Goal: Task Accomplishment & Management: Use online tool/utility

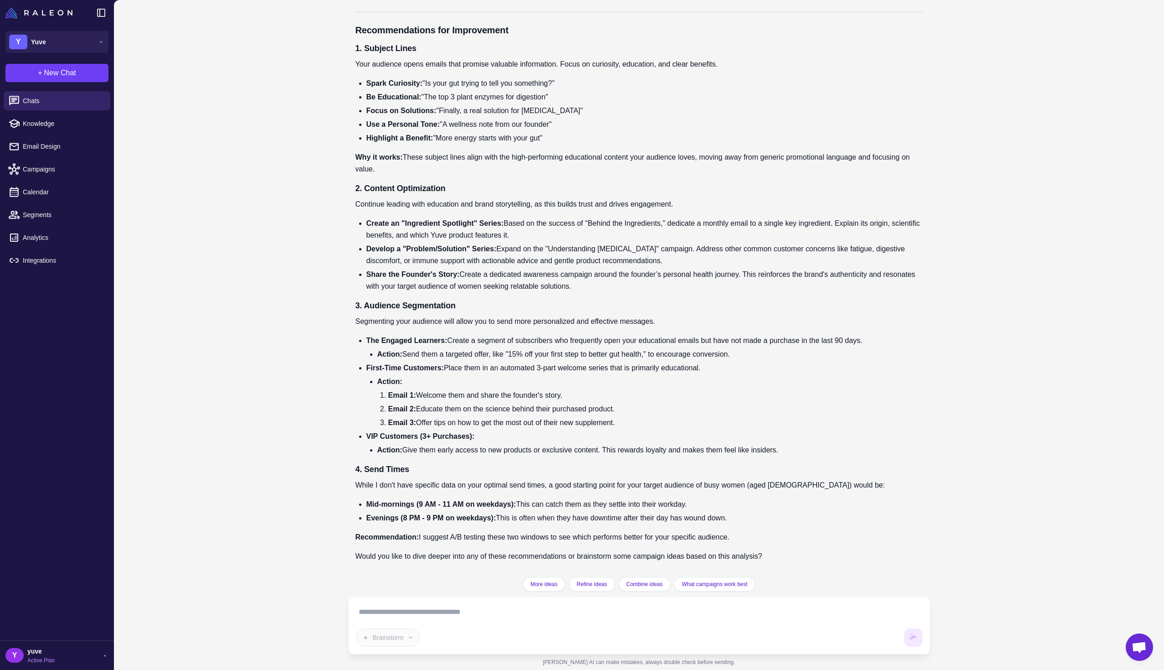
scroll to position [231, 0]
click at [445, 619] on textarea at bounding box center [639, 612] width 567 height 15
click at [431, 610] on textarea at bounding box center [639, 612] width 567 height 15
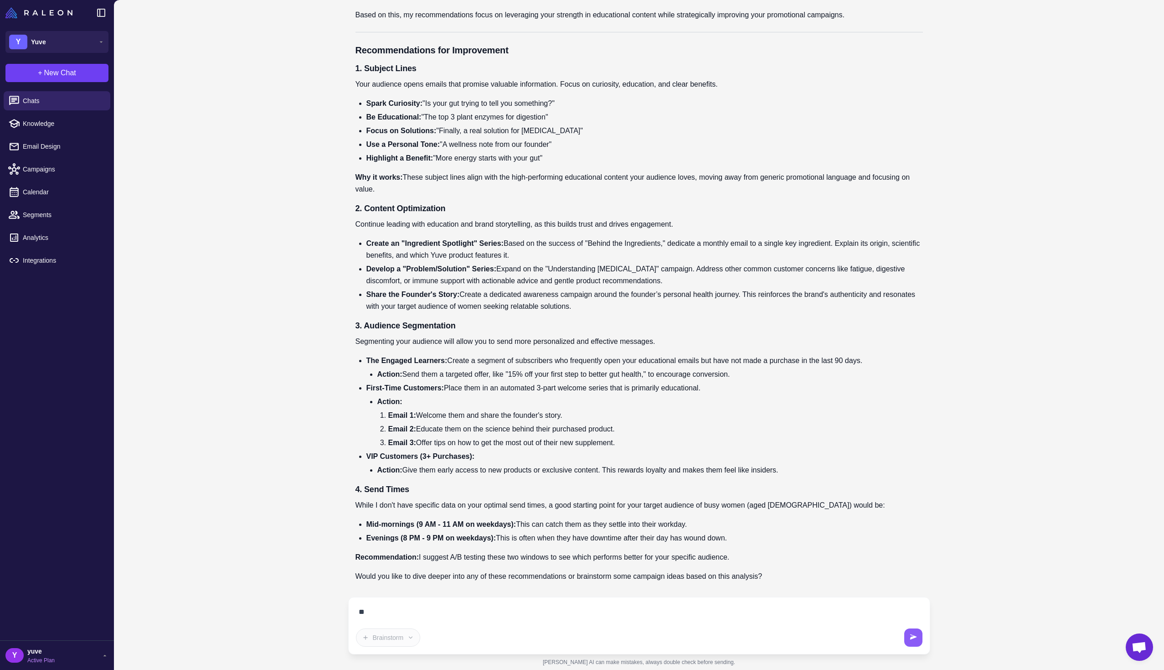
type textarea "*"
type textarea "**********"
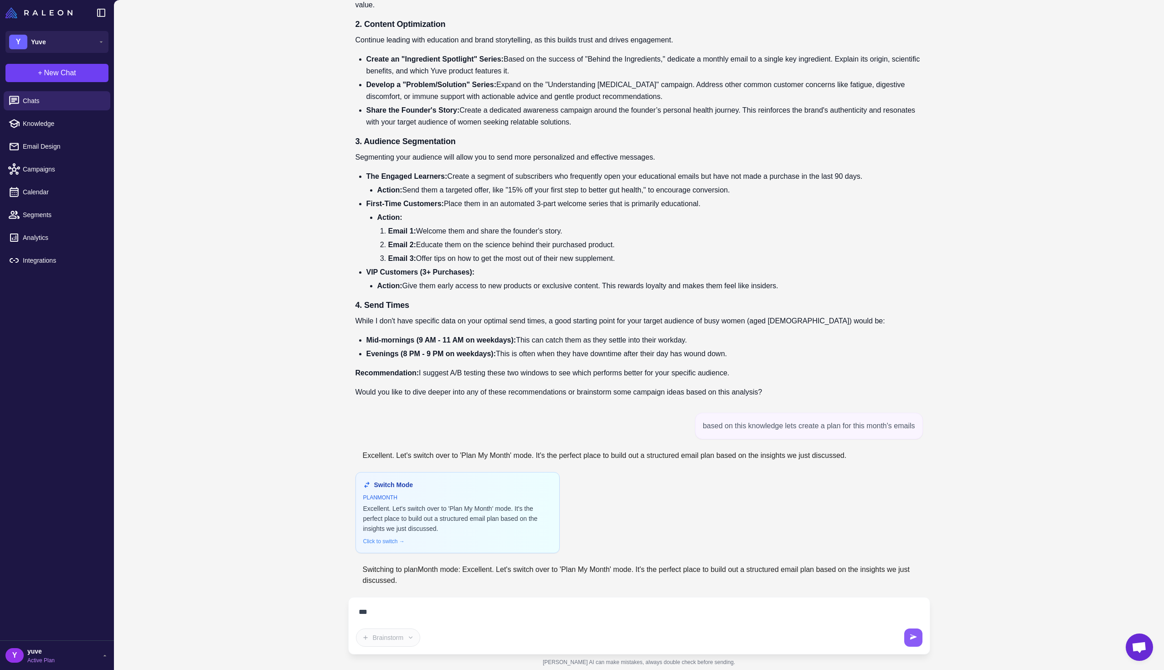
scroll to position [395, 0]
type textarea "**********"
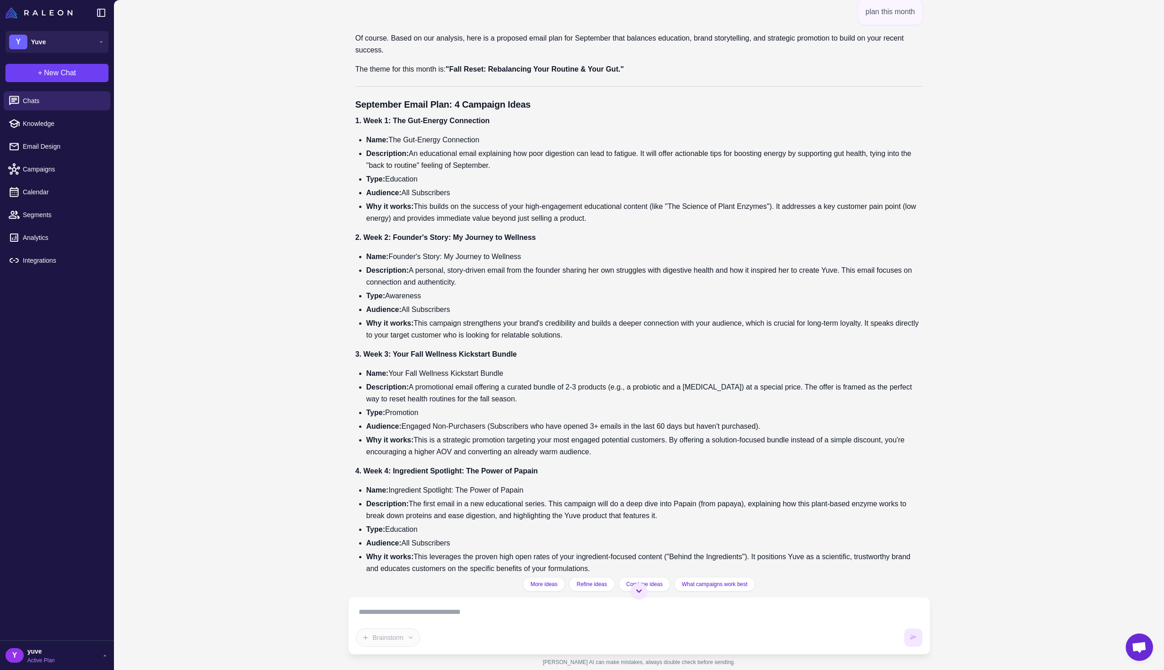
scroll to position [1059, 0]
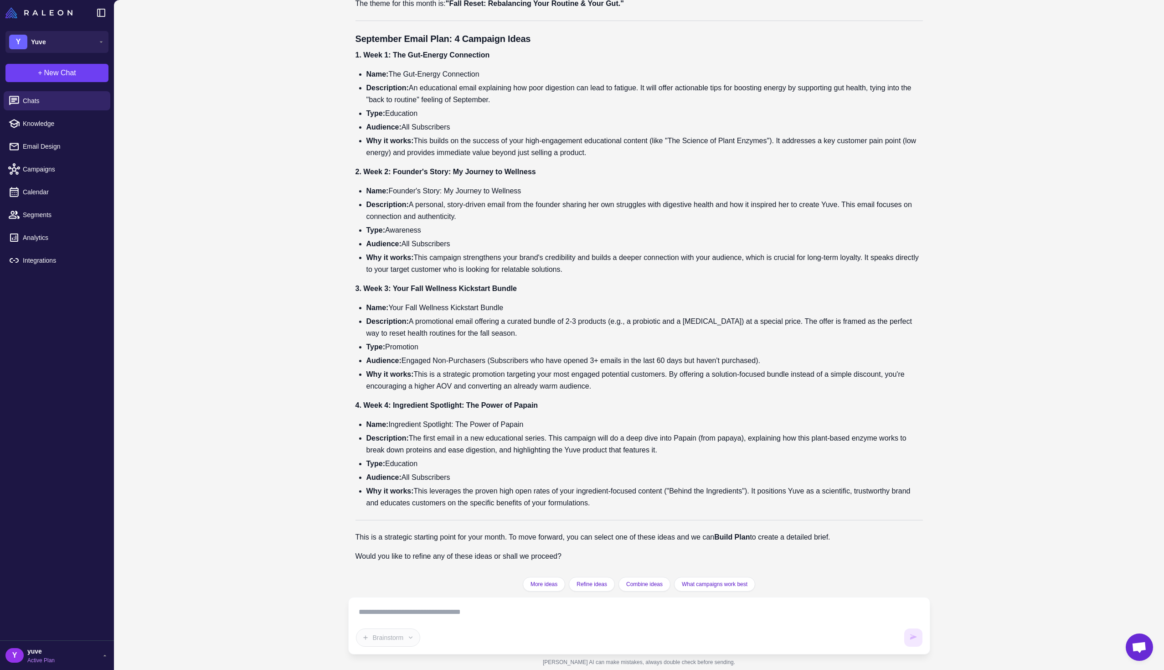
click at [417, 614] on textarea at bounding box center [639, 612] width 567 height 15
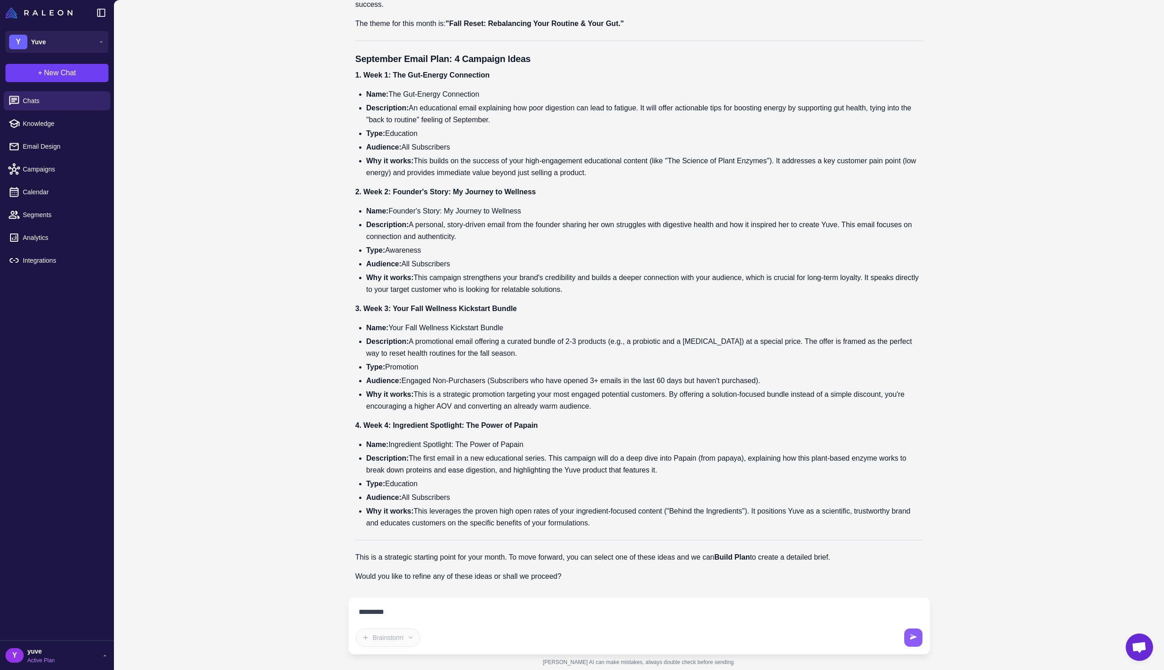
type textarea "**********"
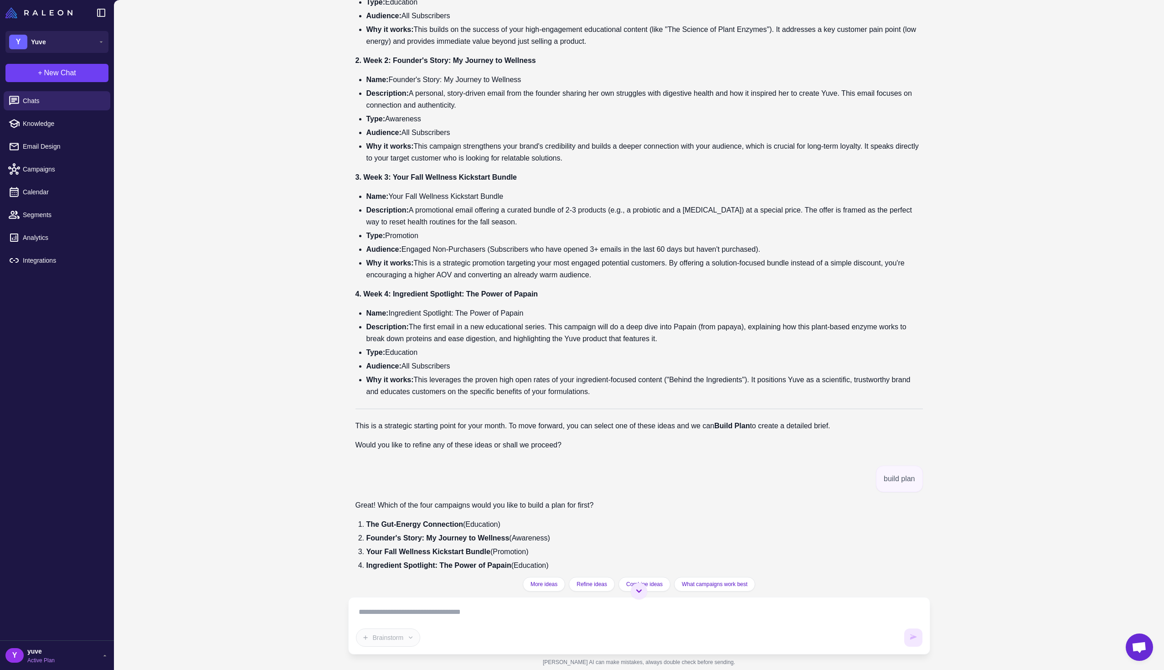
scroll to position [1198, 0]
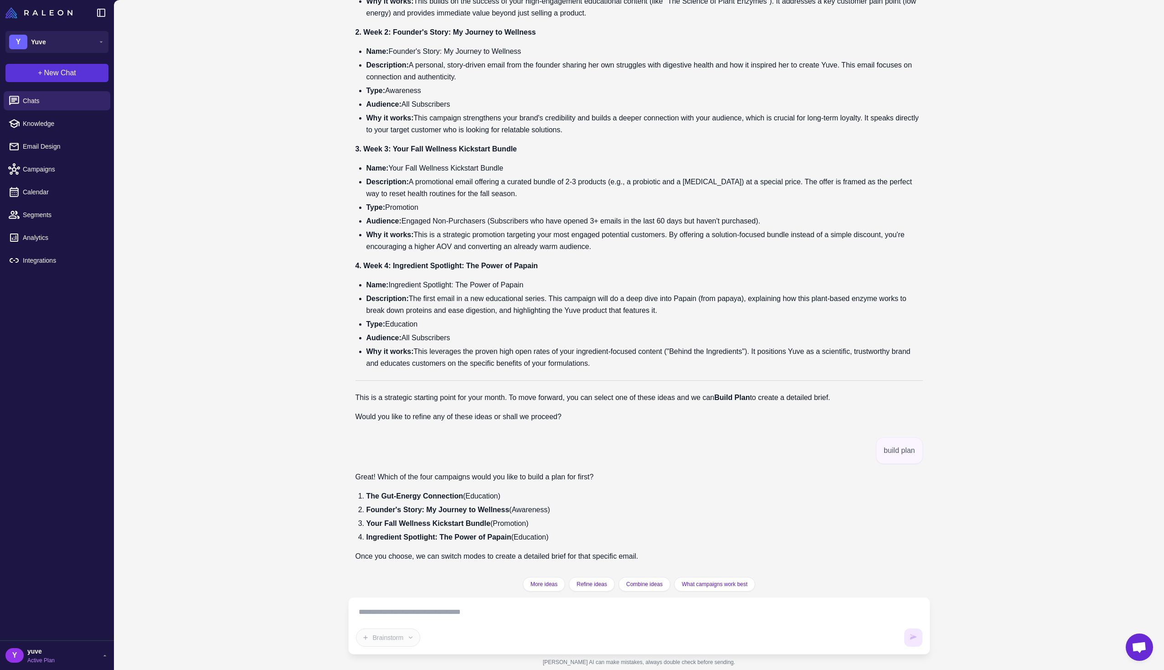
click at [79, 71] on button "+ New Chat" at bounding box center [56, 73] width 103 height 18
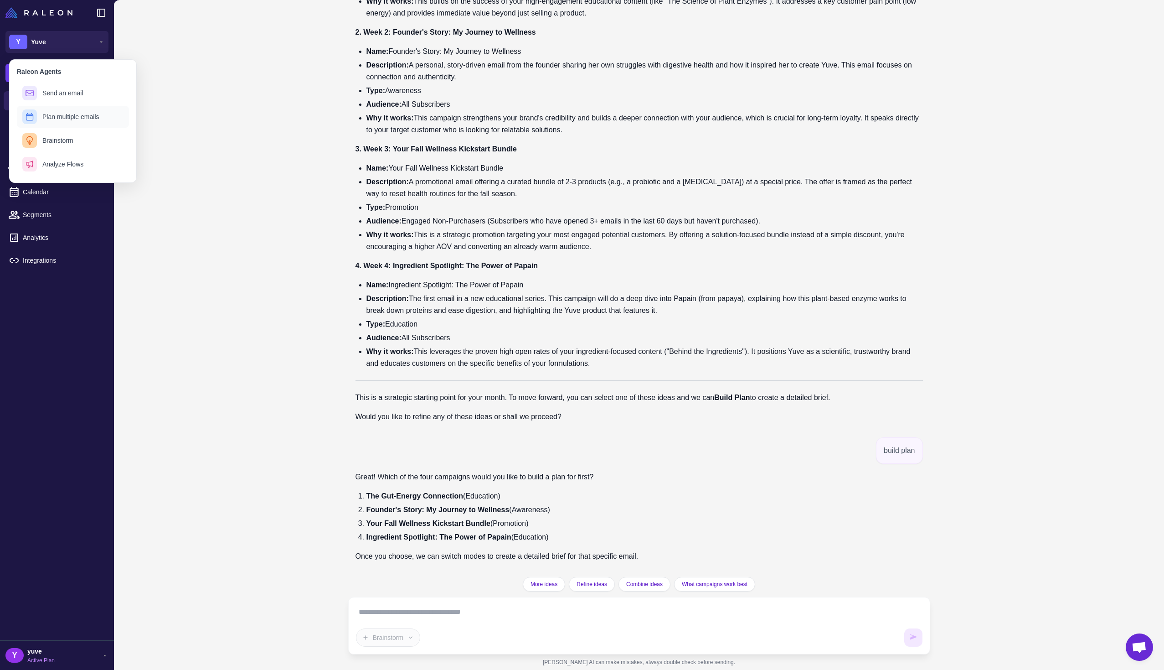
click at [91, 118] on span "Plan multiple emails" at bounding box center [70, 117] width 57 height 10
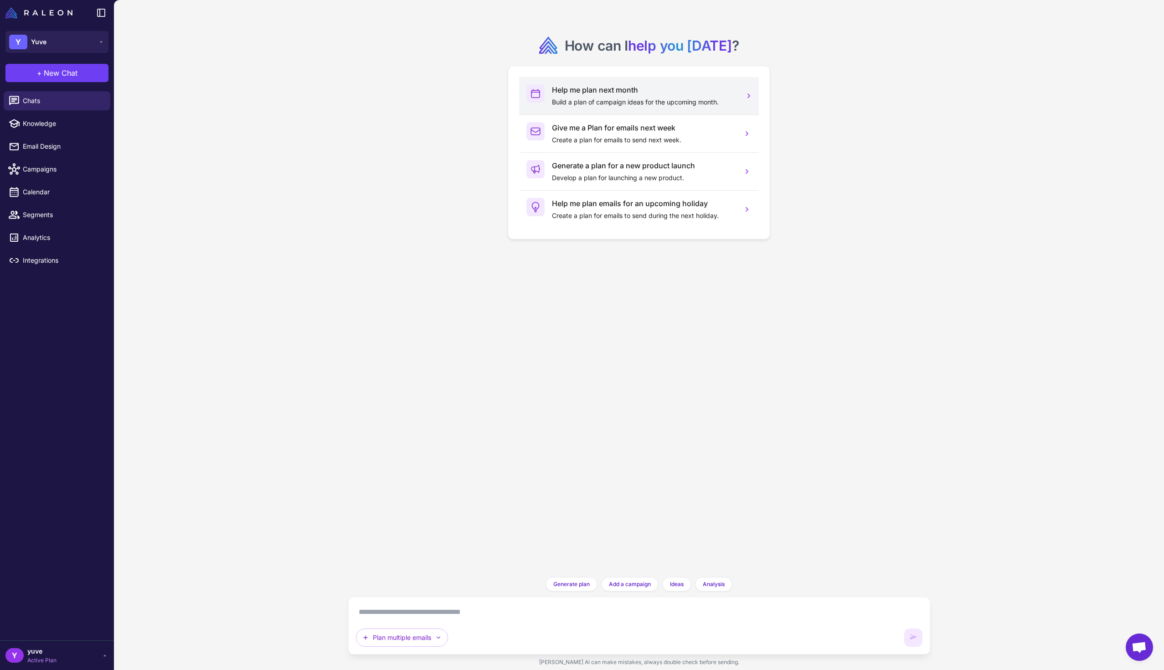
click at [593, 92] on h3 "Help me plan next month" at bounding box center [643, 89] width 183 height 11
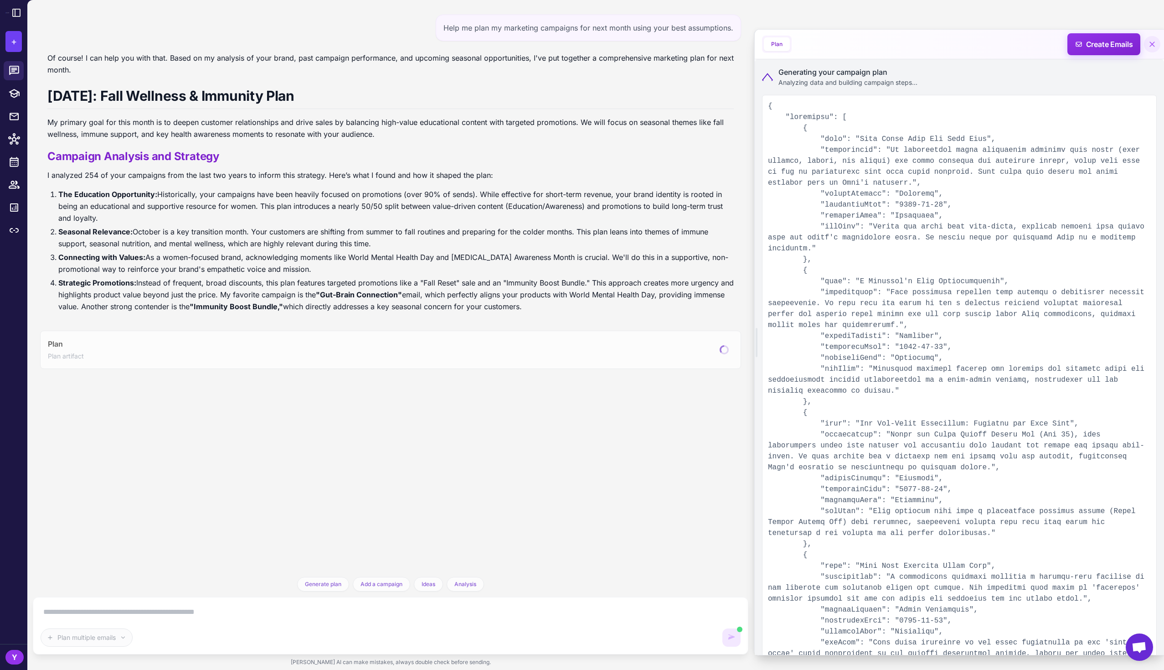
click at [1150, 43] on icon at bounding box center [1152, 44] width 9 height 9
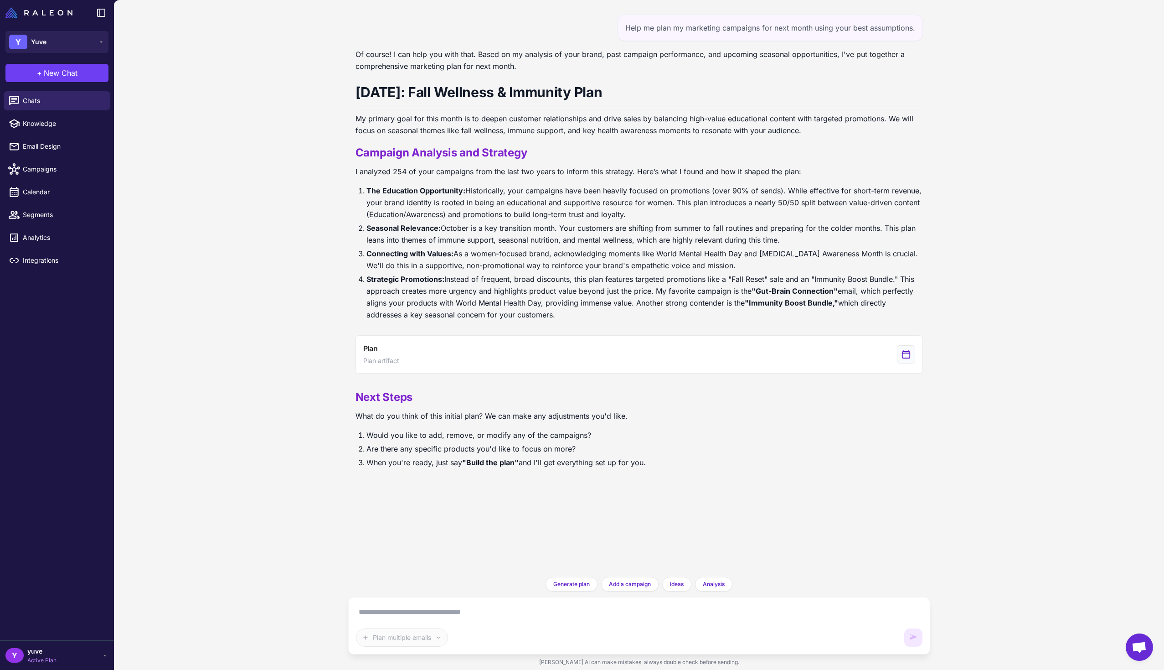
click at [414, 611] on textarea at bounding box center [639, 612] width 567 height 15
type textarea "**********"
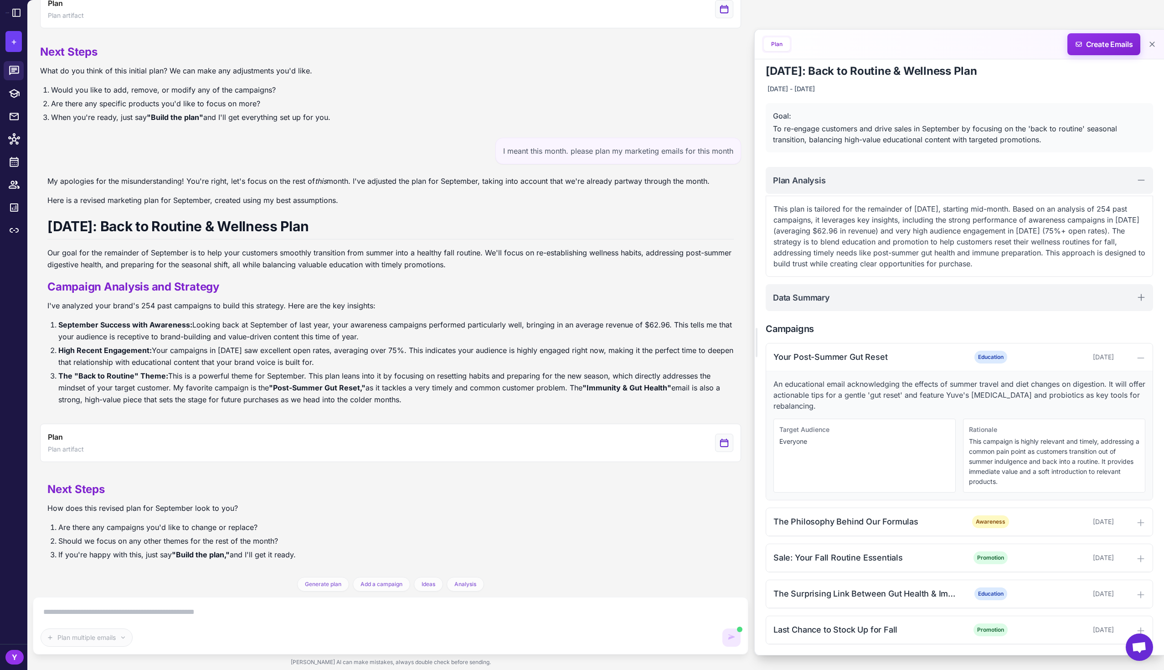
scroll to position [307, 0]
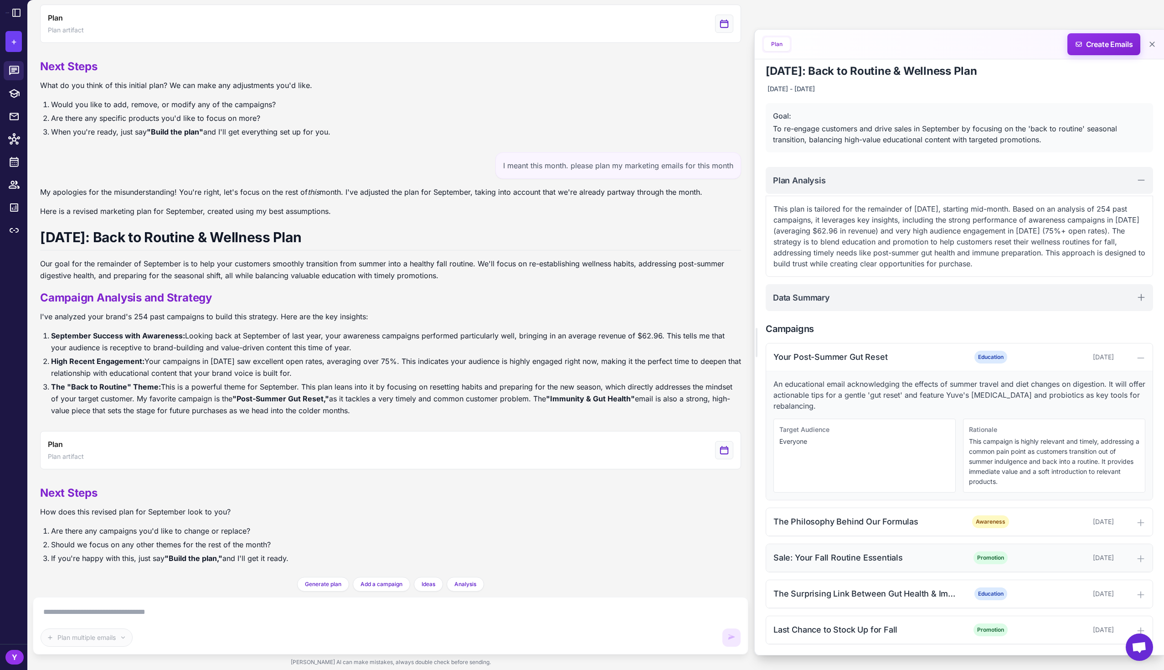
click at [935, 551] on div "Sale: Your Fall Routine Essentials" at bounding box center [866, 557] width 184 height 12
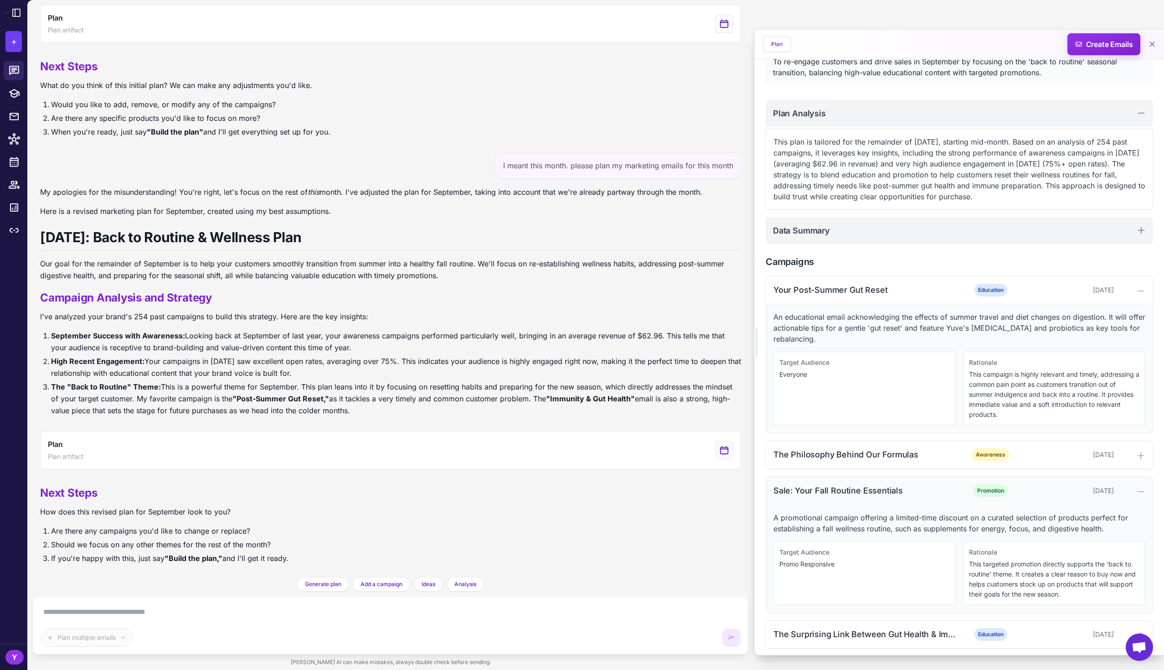
scroll to position [114, 0]
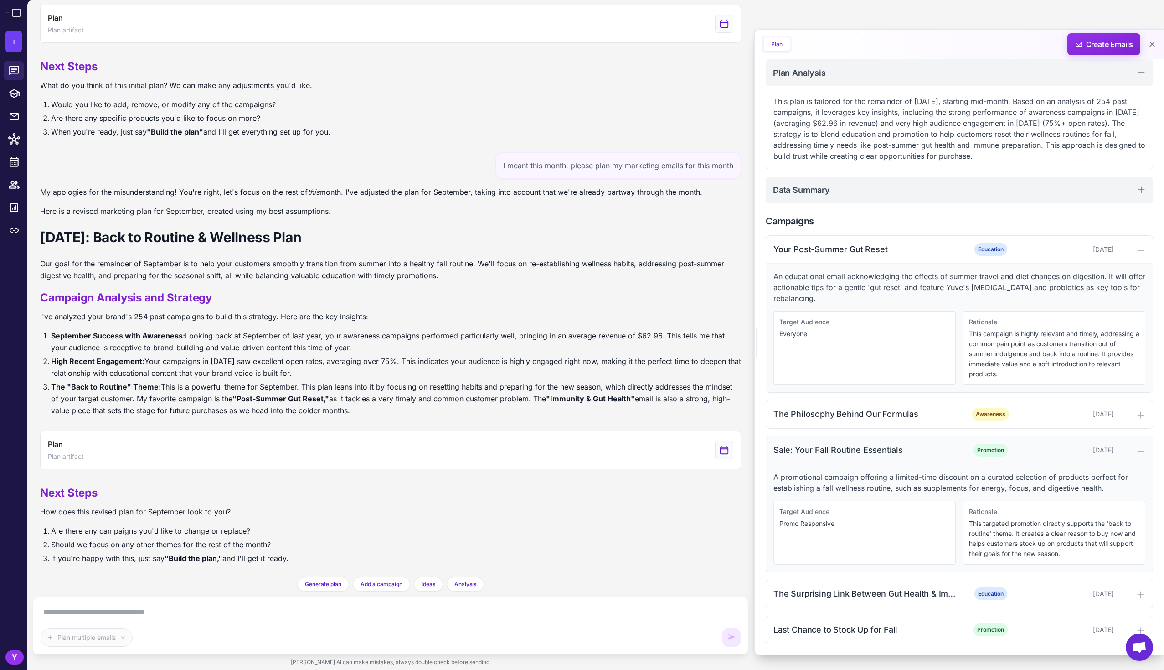
click at [937, 463] on div "Sale: Your Fall Routine Essentials Promotion [DATE]" at bounding box center [959, 450] width 387 height 28
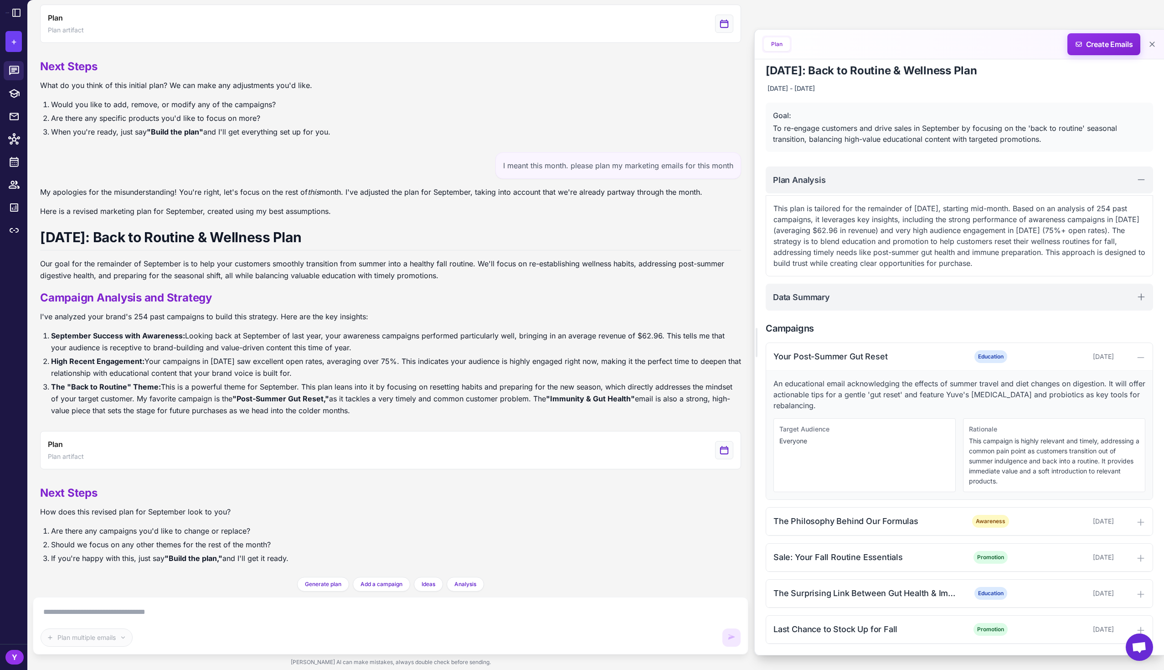
scroll to position [6, 0]
click at [944, 621] on div "Last Chance to Stock Up for Fall Promotion [DATE]" at bounding box center [959, 630] width 387 height 28
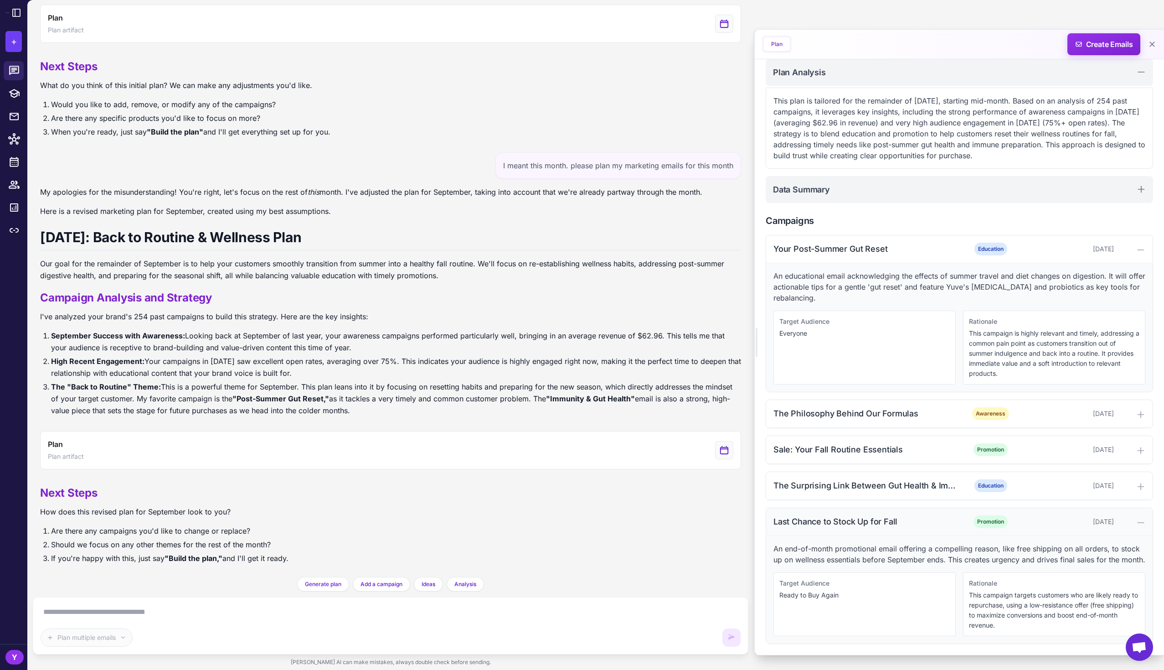
click at [950, 515] on div "Last Chance to Stock Up for Fall" at bounding box center [866, 521] width 184 height 12
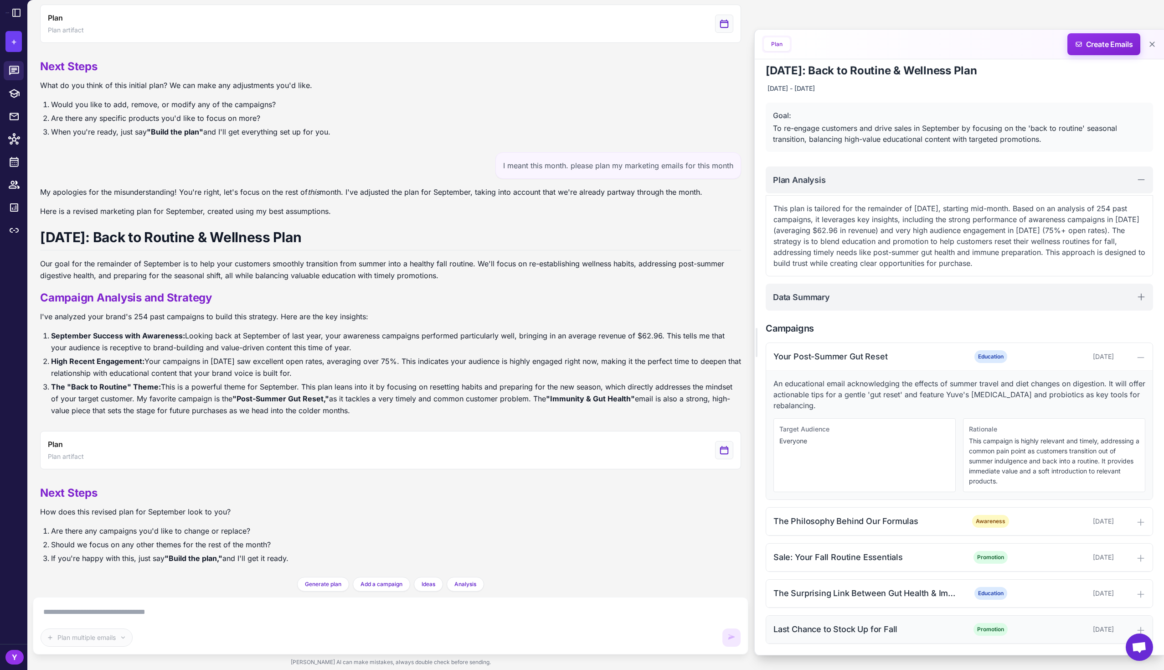
scroll to position [6, 0]
click at [966, 558] on div "Promotion" at bounding box center [990, 557] width 59 height 13
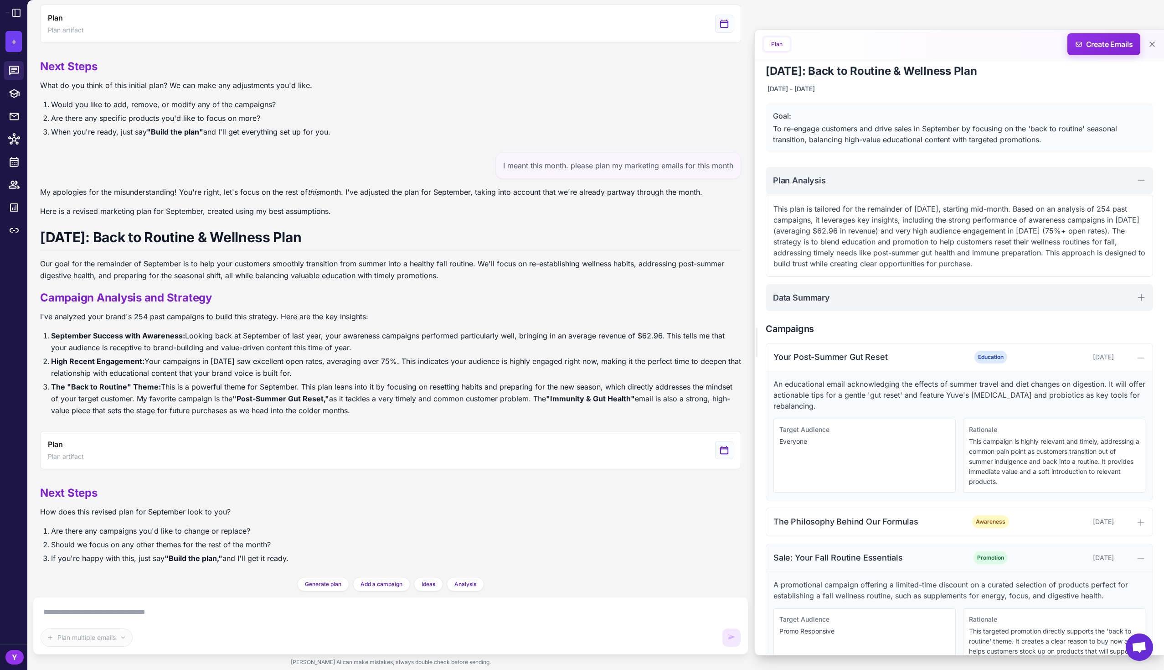
click at [961, 555] on div "Promotion" at bounding box center [990, 557] width 59 height 13
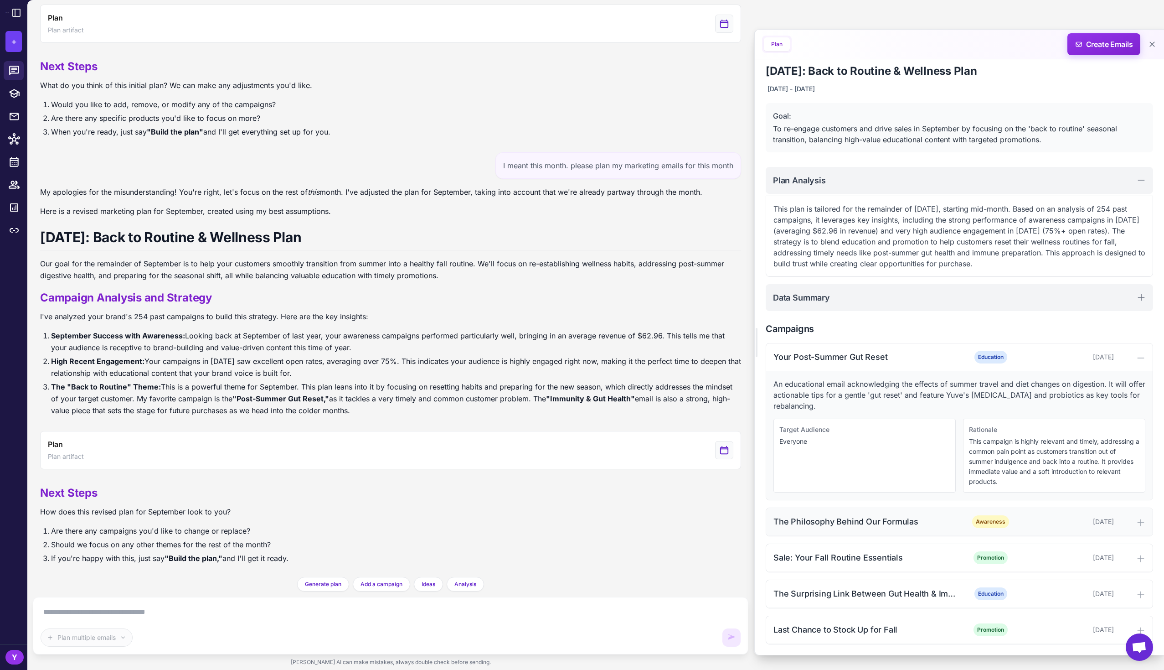
click at [941, 521] on div "The Philosophy Behind Our Formulas" at bounding box center [866, 521] width 184 height 12
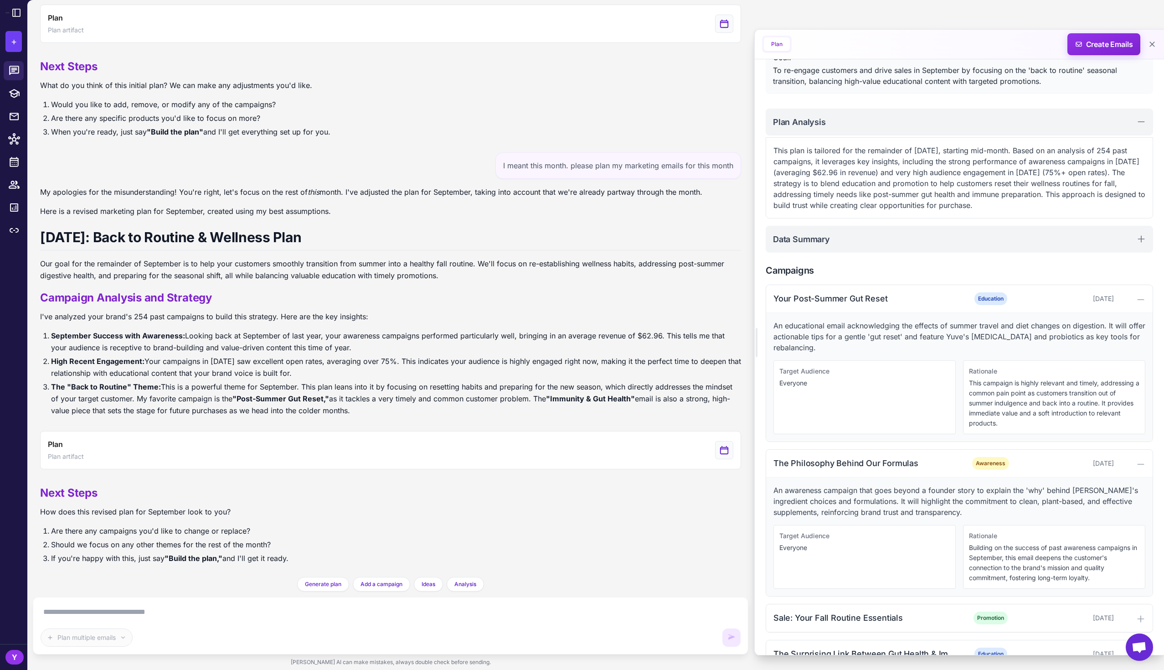
scroll to position [120, 0]
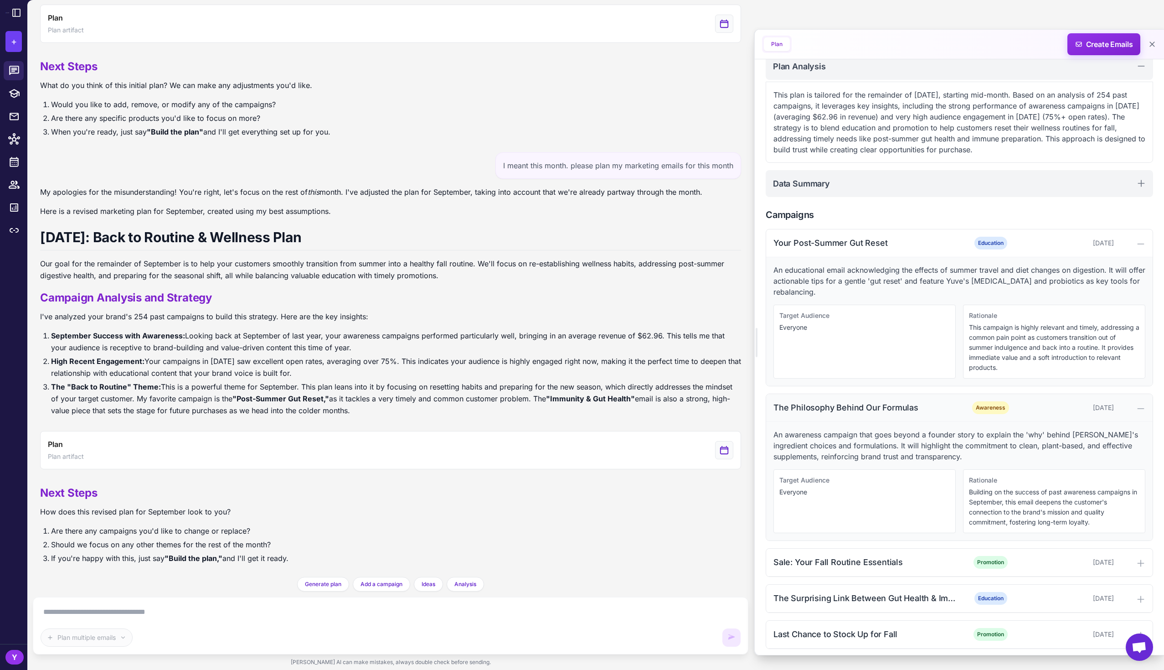
click at [941, 407] on div "The Philosophy Behind Our Formulas" at bounding box center [866, 407] width 184 height 12
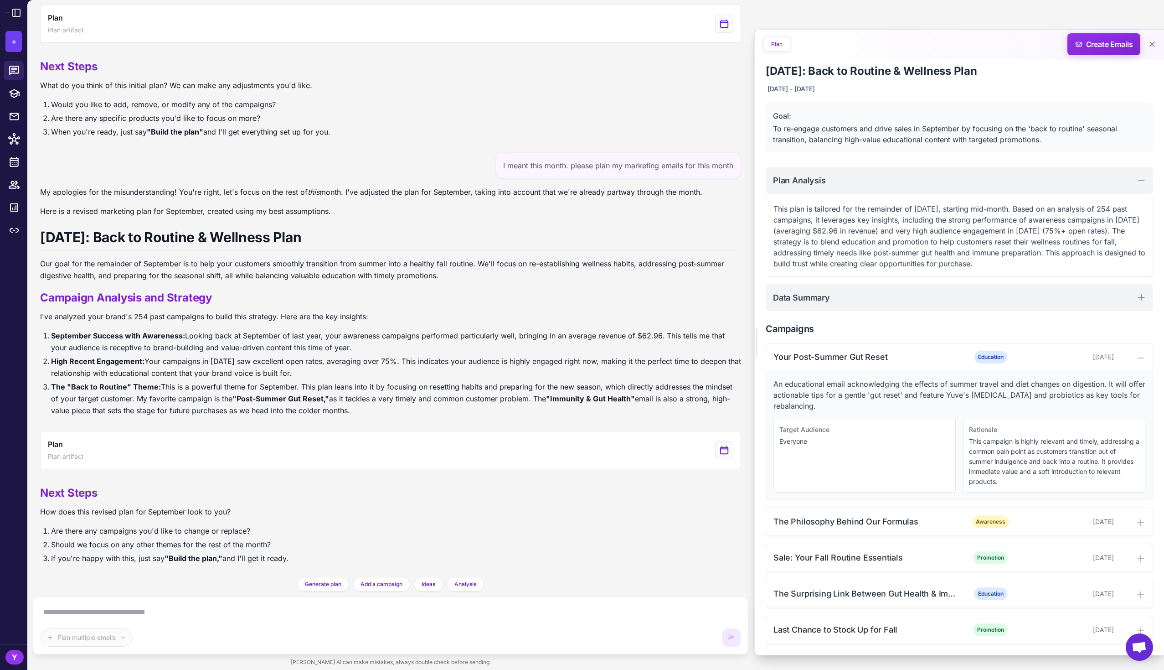
scroll to position [0, 0]
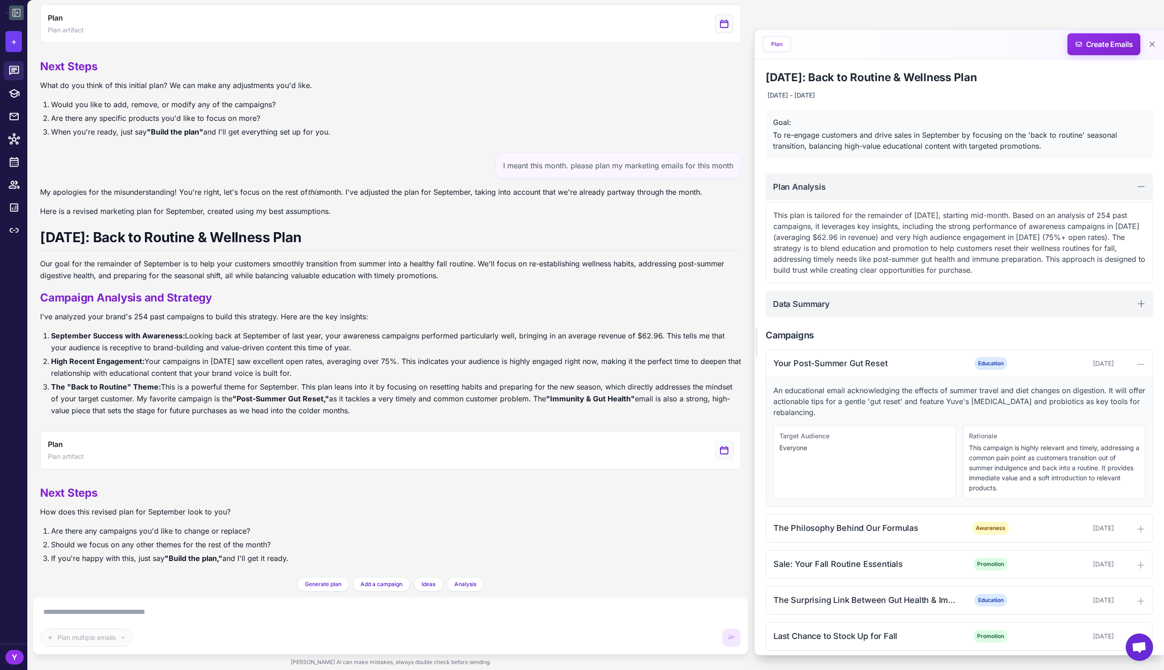
click at [17, 10] on icon at bounding box center [16, 12] width 11 height 11
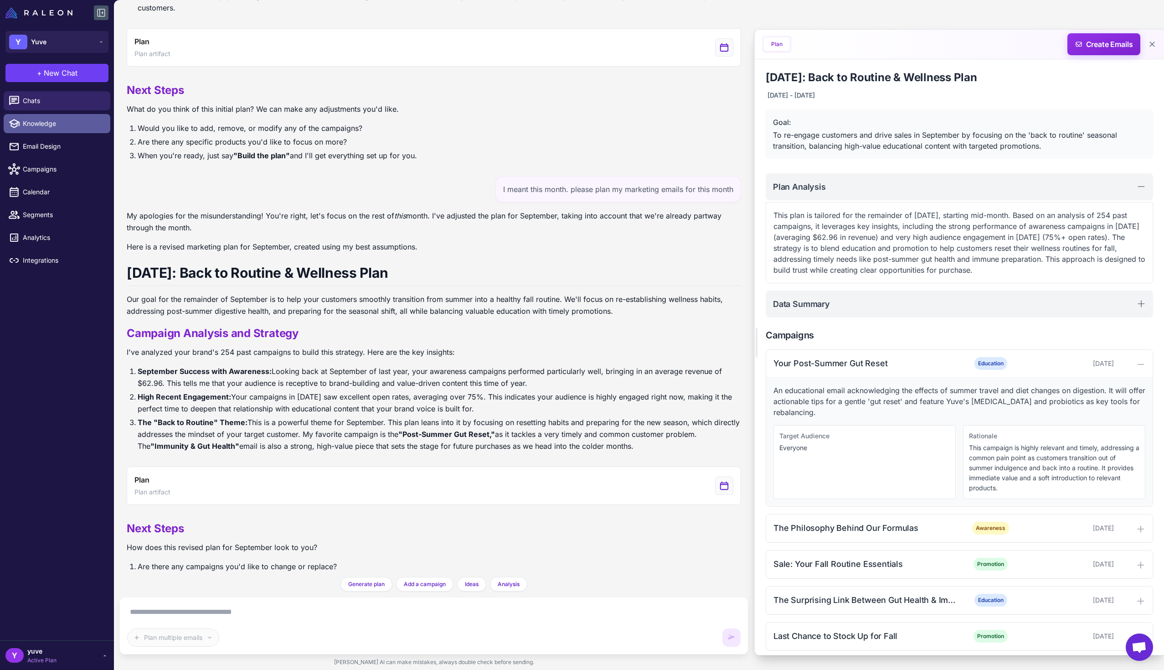
click at [62, 122] on span "Knowledge" at bounding box center [63, 124] width 80 height 10
select select
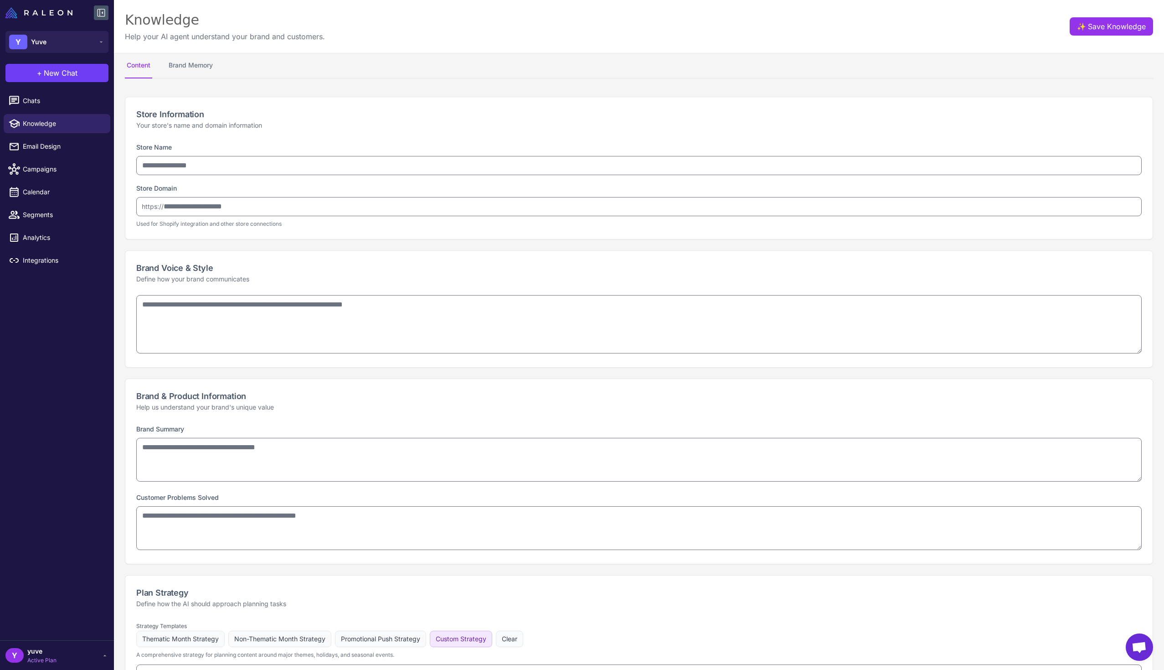
type input "****"
type input "**********"
type textarea "**********"
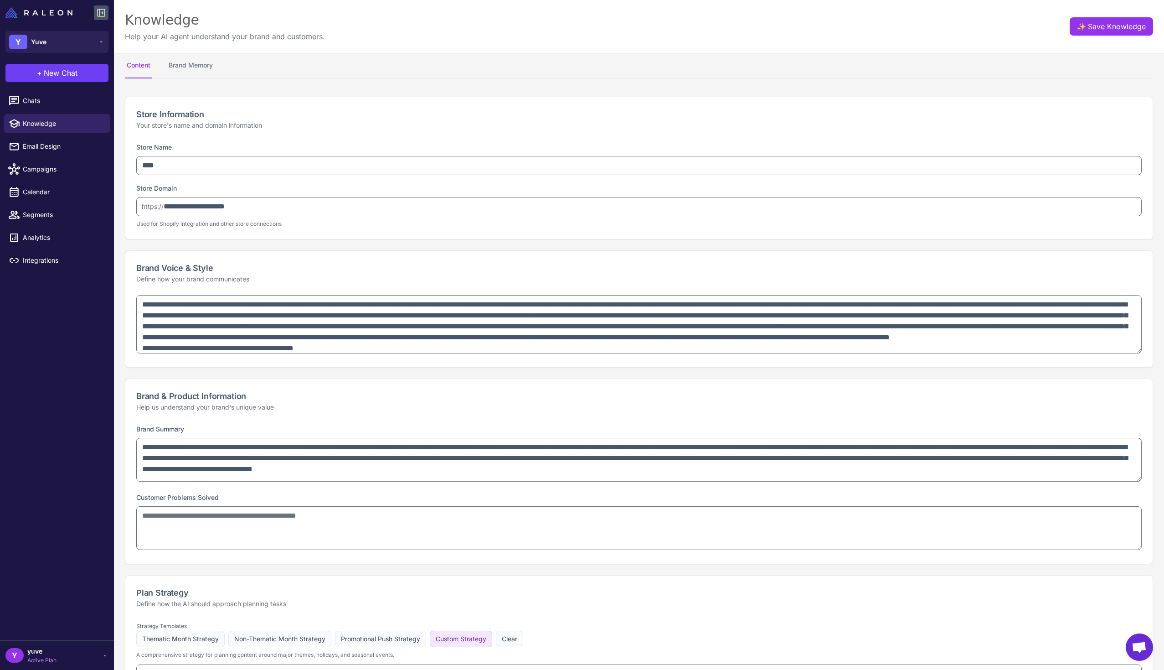
type textarea "**********"
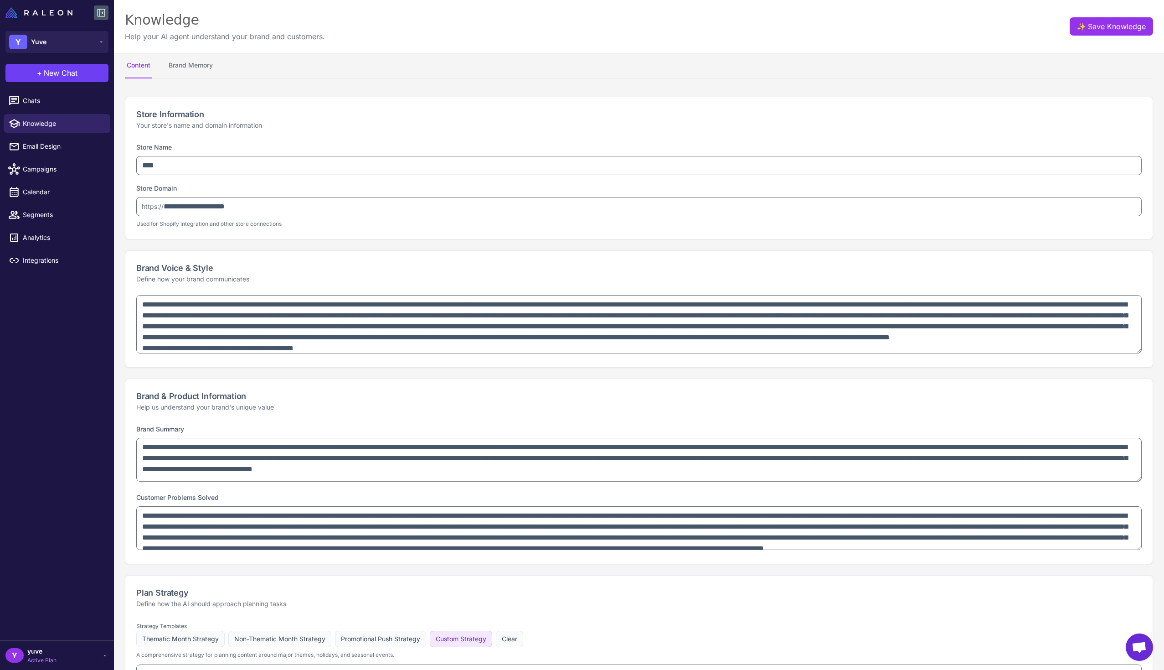
select select "********"
type textarea "**********"
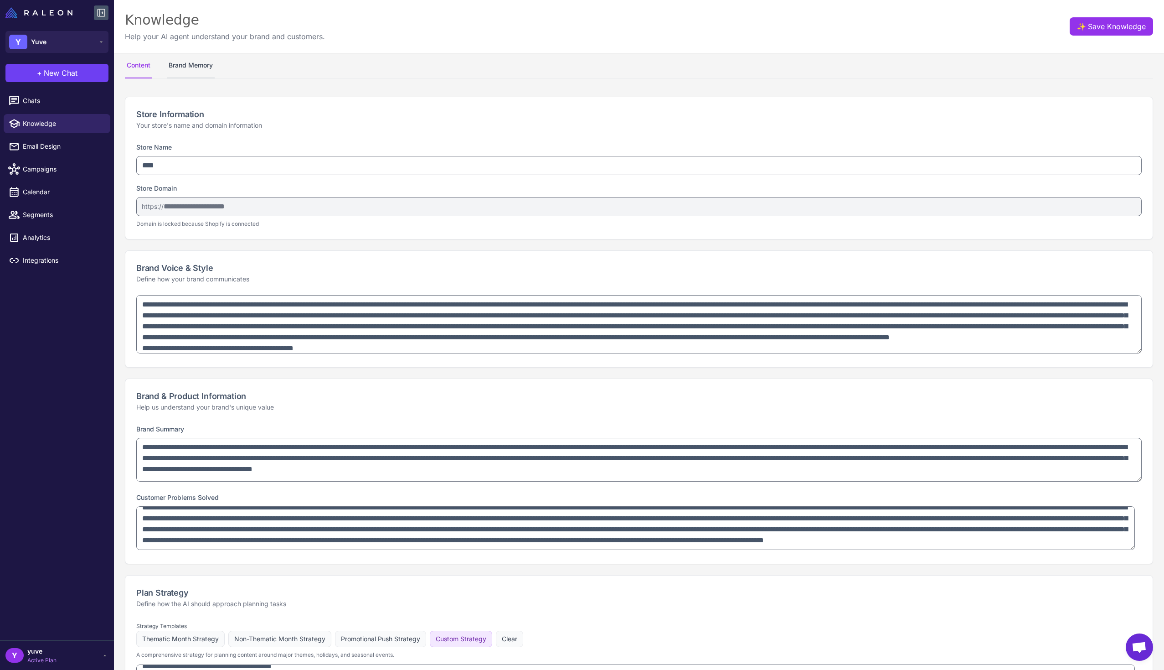
click at [185, 65] on button "Brand Memory" at bounding box center [191, 66] width 48 height 26
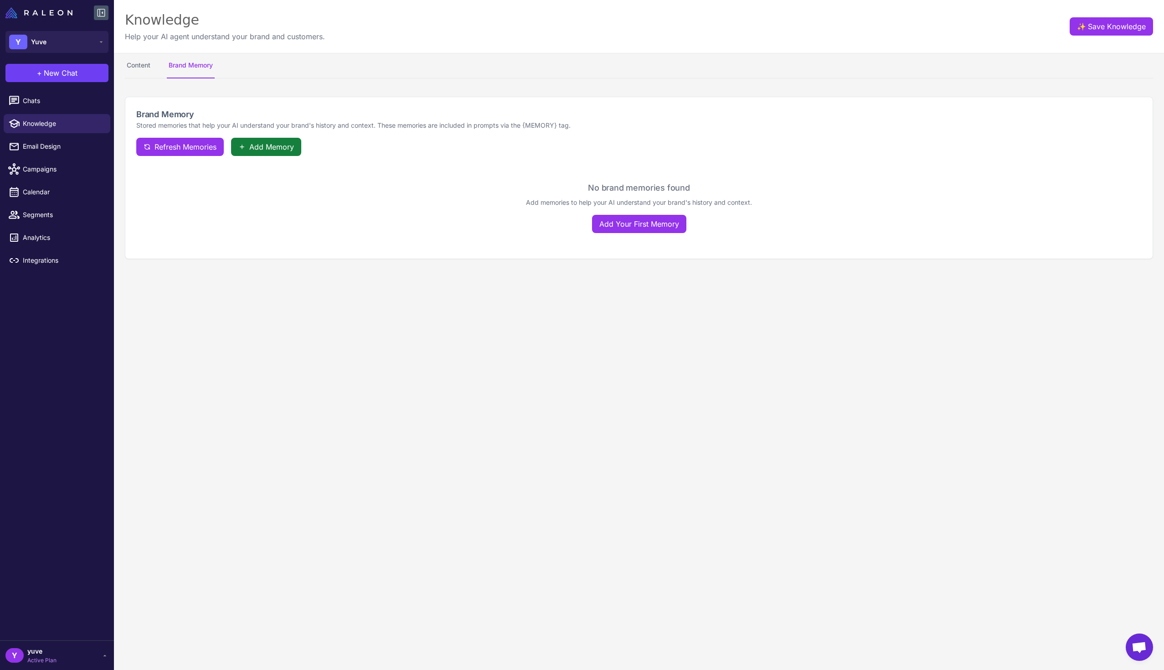
click at [262, 151] on span "Add Memory" at bounding box center [271, 146] width 45 height 11
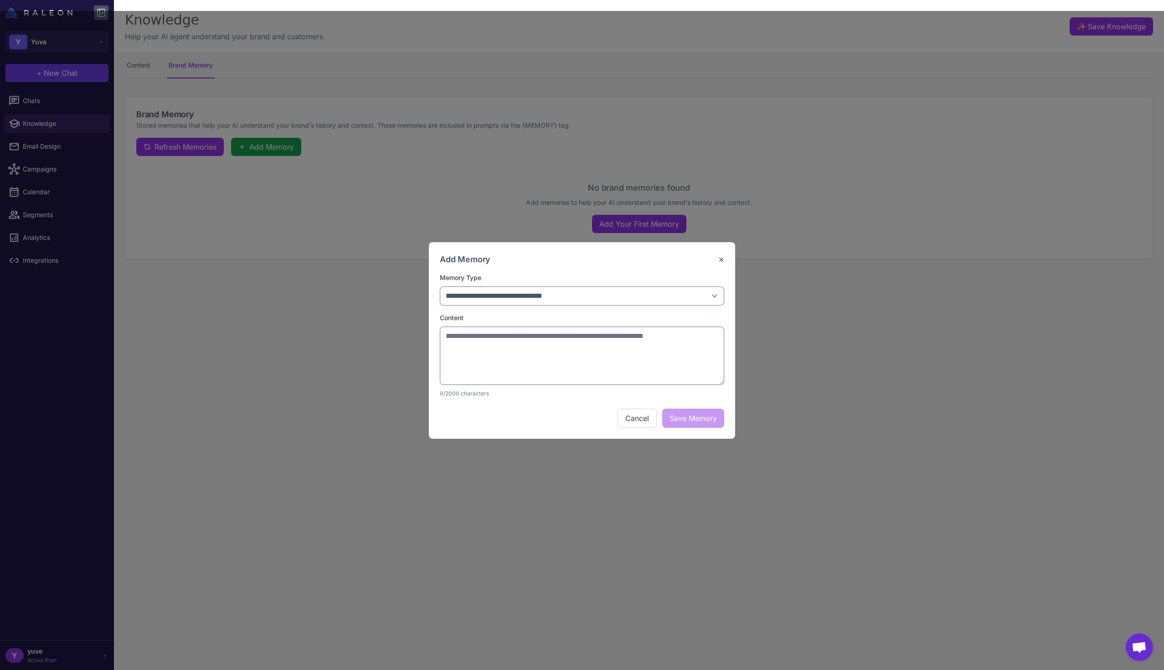
click at [723, 256] on button "✕" at bounding box center [721, 259] width 6 height 11
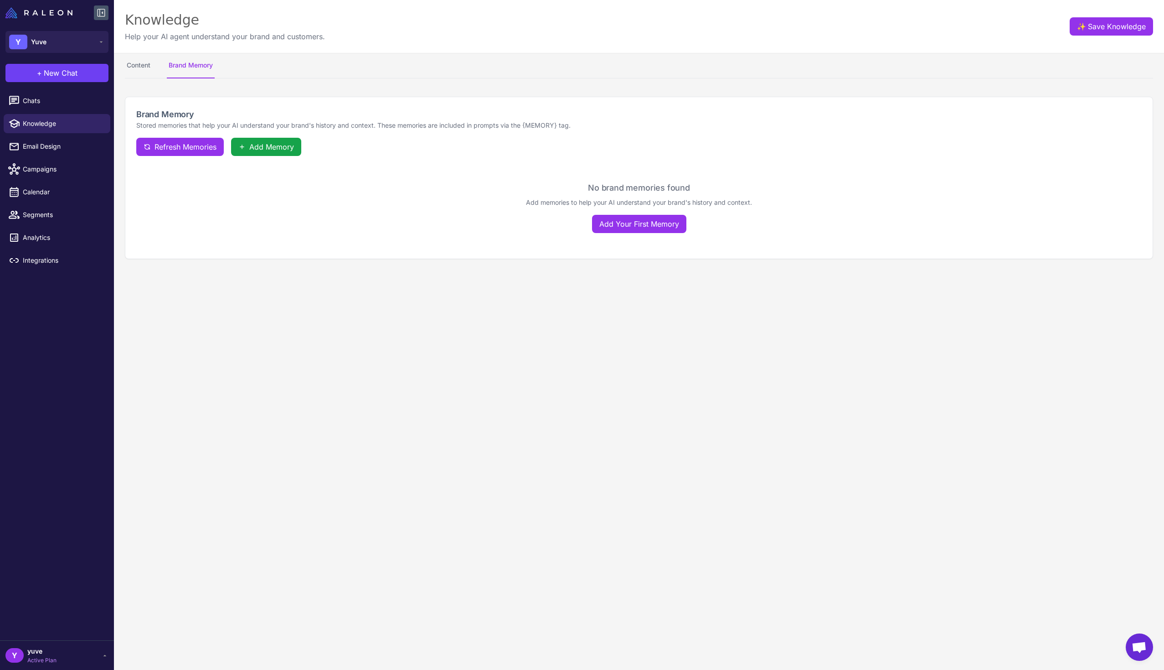
click at [410, 255] on div "No brand memories found Add memories to help your AI understand your brand's hi…" at bounding box center [639, 213] width 1028 height 92
click at [70, 120] on span "Knowledge" at bounding box center [63, 124] width 80 height 10
click at [132, 68] on button "Content" at bounding box center [138, 66] width 27 height 26
select select "********"
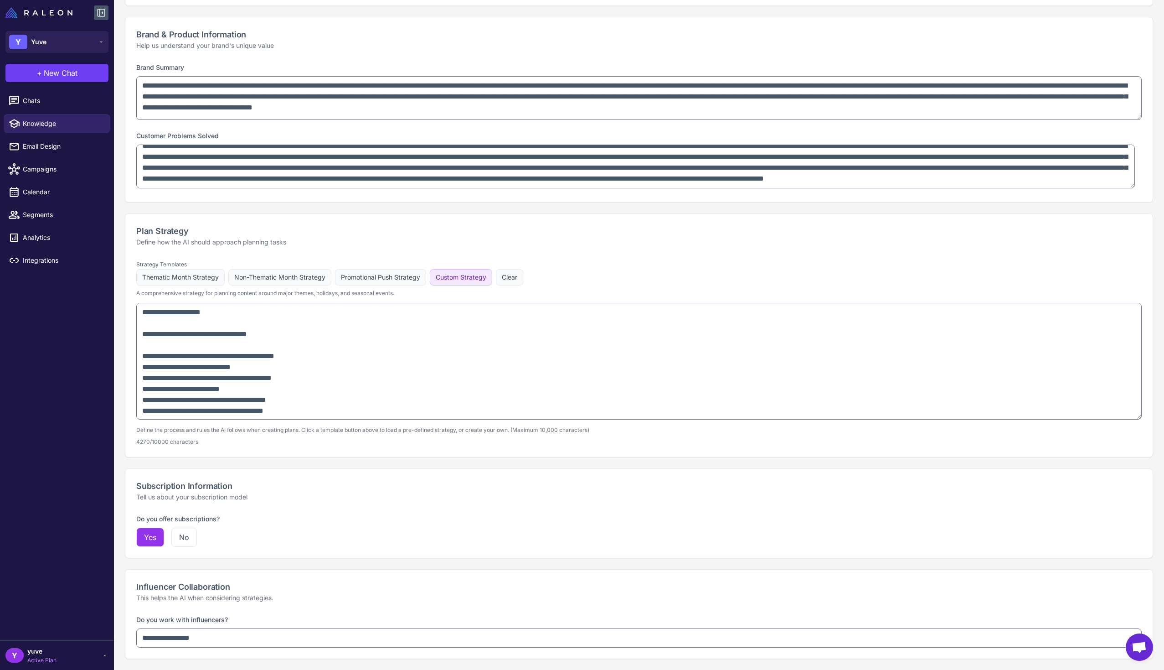
scroll to position [360, 0]
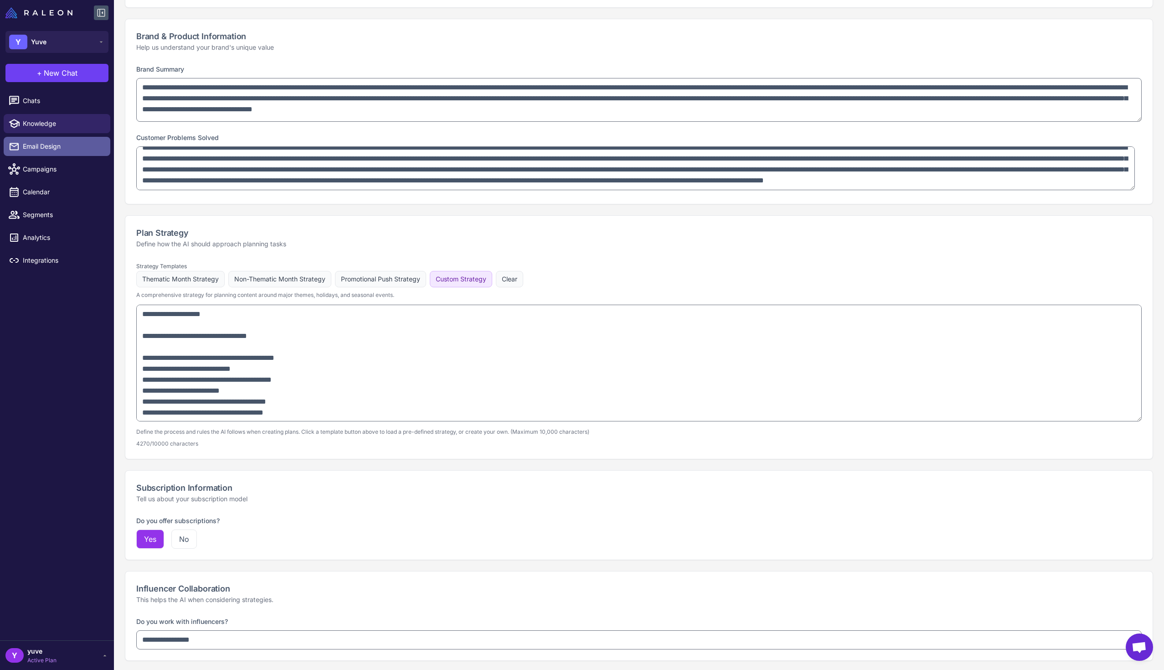
click at [71, 145] on span "Email Design" at bounding box center [63, 146] width 80 height 10
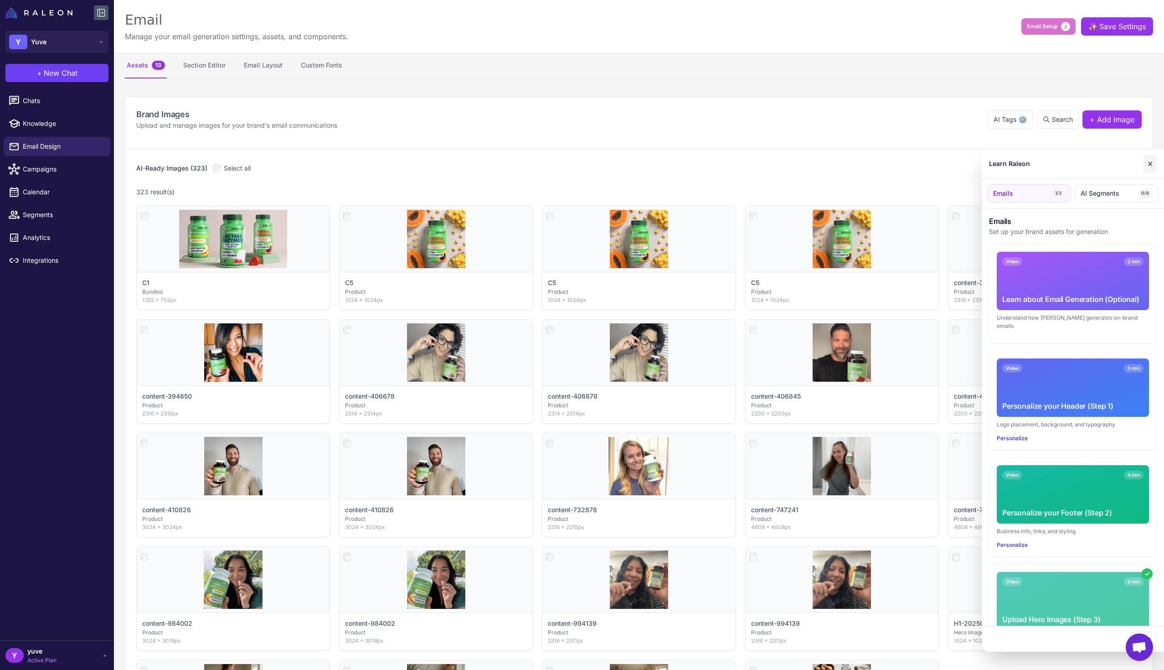
click at [1156, 163] on button "✕" at bounding box center [1150, 164] width 13 height 18
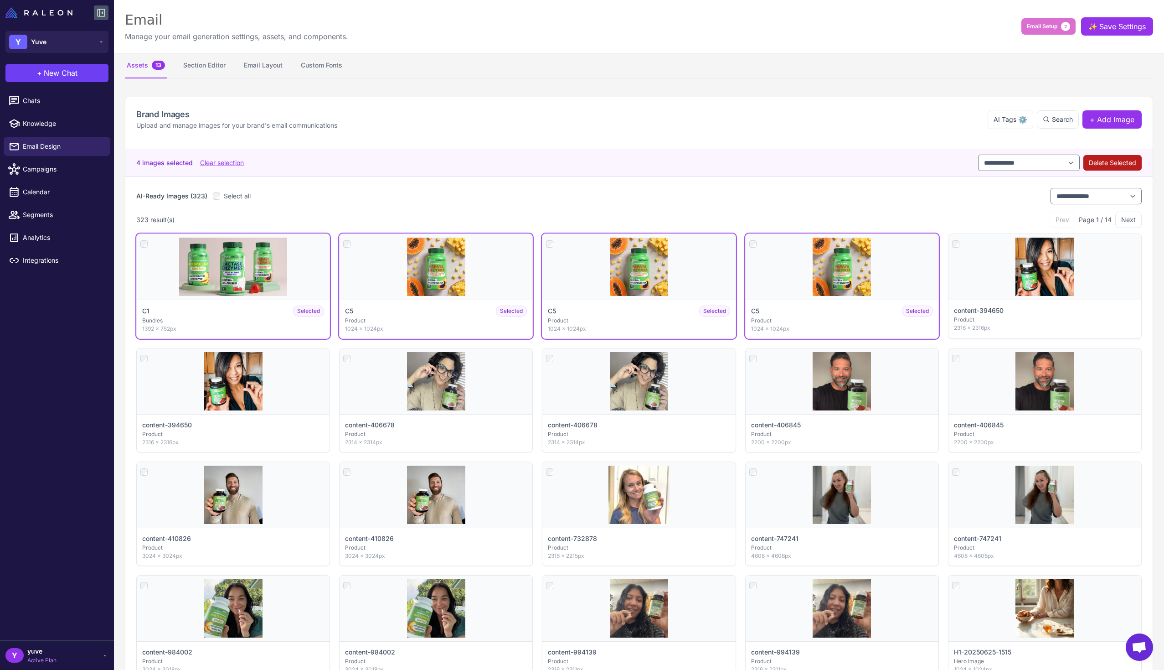
click at [1115, 160] on button "Delete Selected" at bounding box center [1113, 163] width 58 height 16
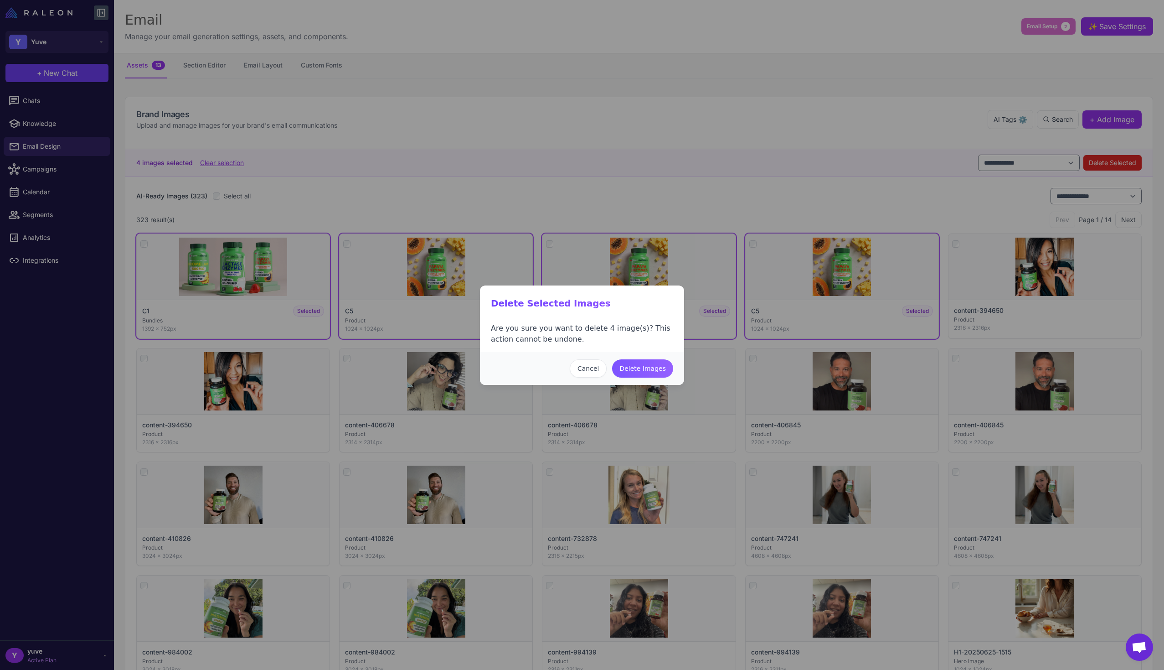
click at [638, 369] on button "Delete Images" at bounding box center [642, 368] width 61 height 18
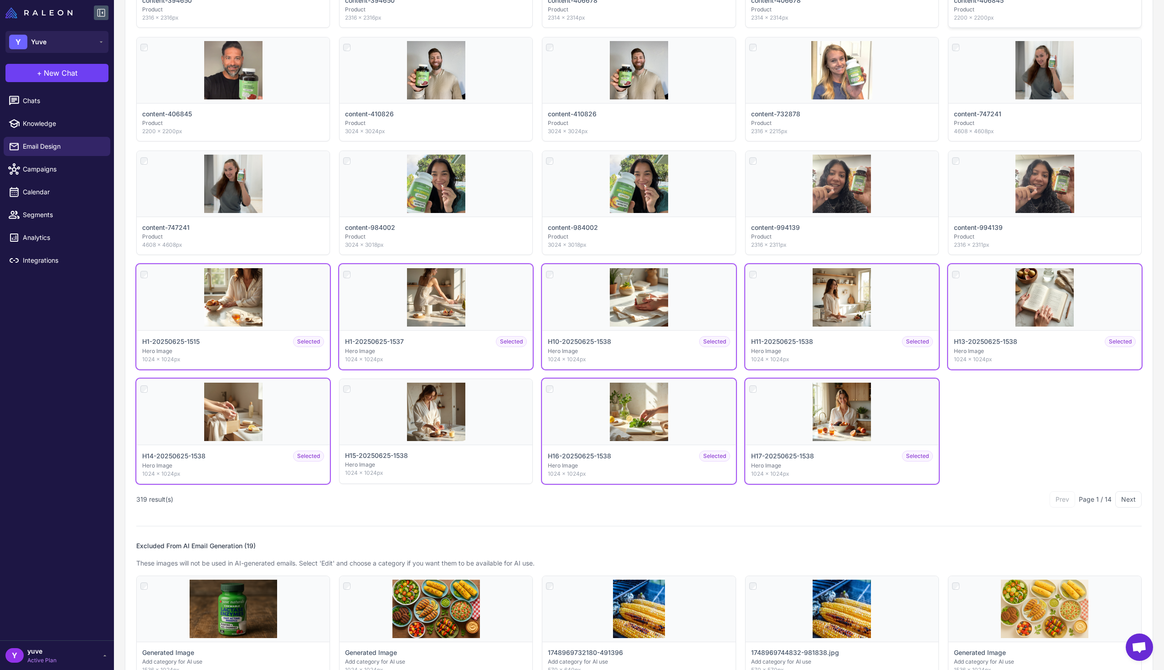
scroll to position [119, 0]
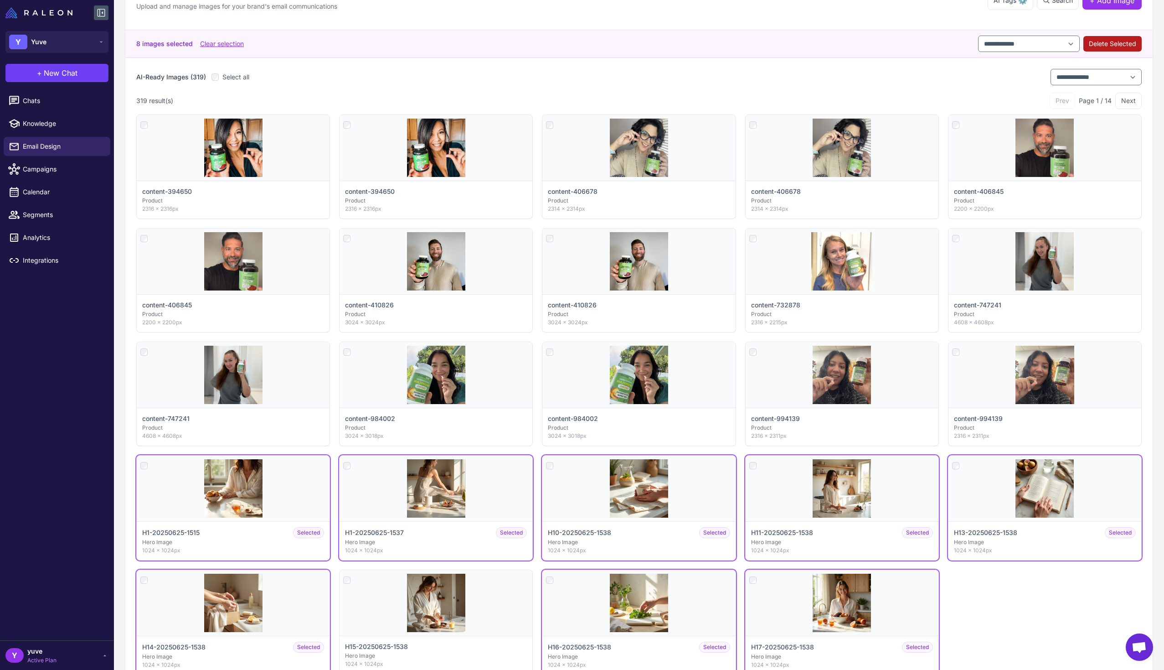
click at [1117, 45] on button "Delete Selected" at bounding box center [1113, 44] width 58 height 16
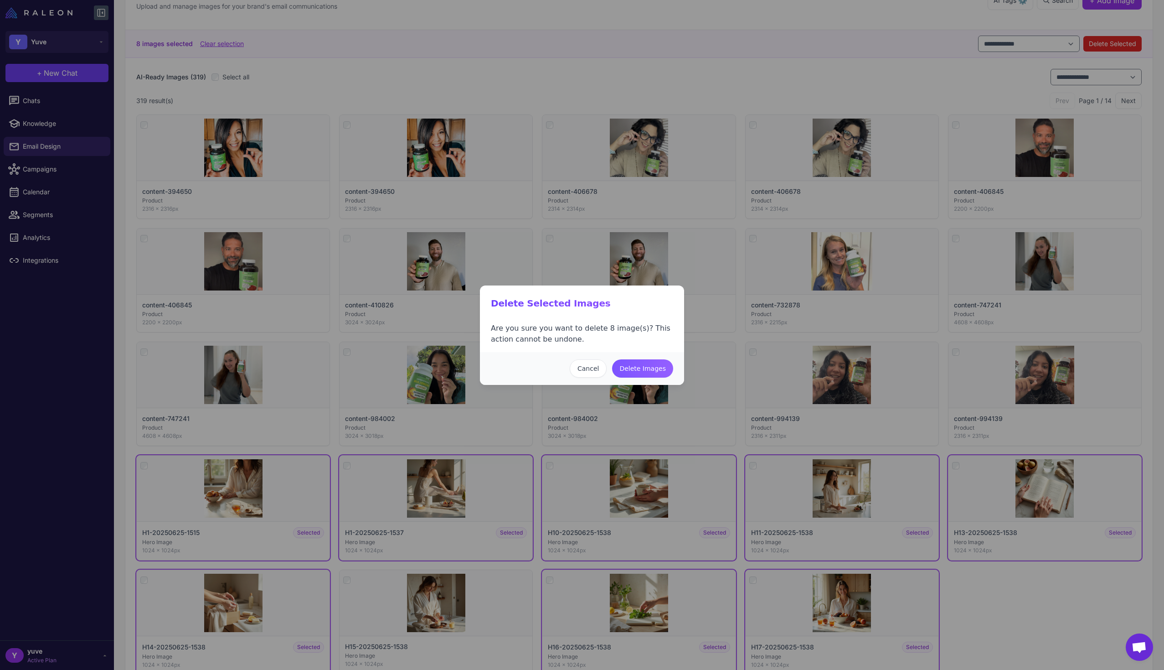
click at [658, 367] on button "Delete Images" at bounding box center [642, 368] width 61 height 18
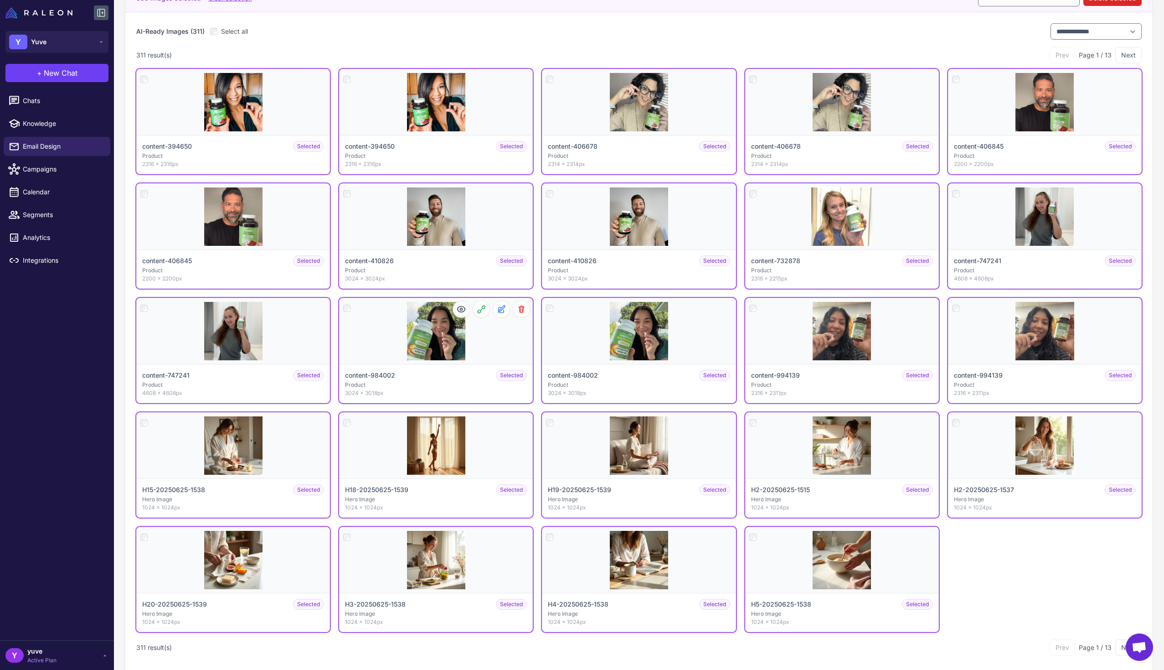
scroll to position [147, 0]
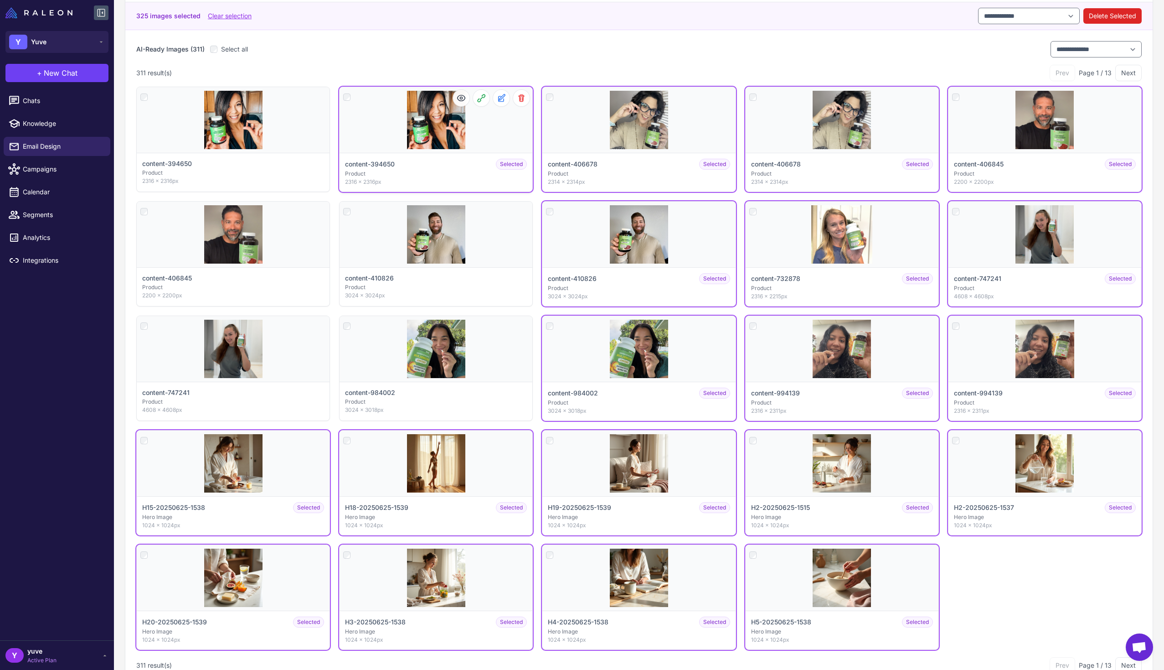
click at [346, 92] on div at bounding box center [346, 96] width 7 height 11
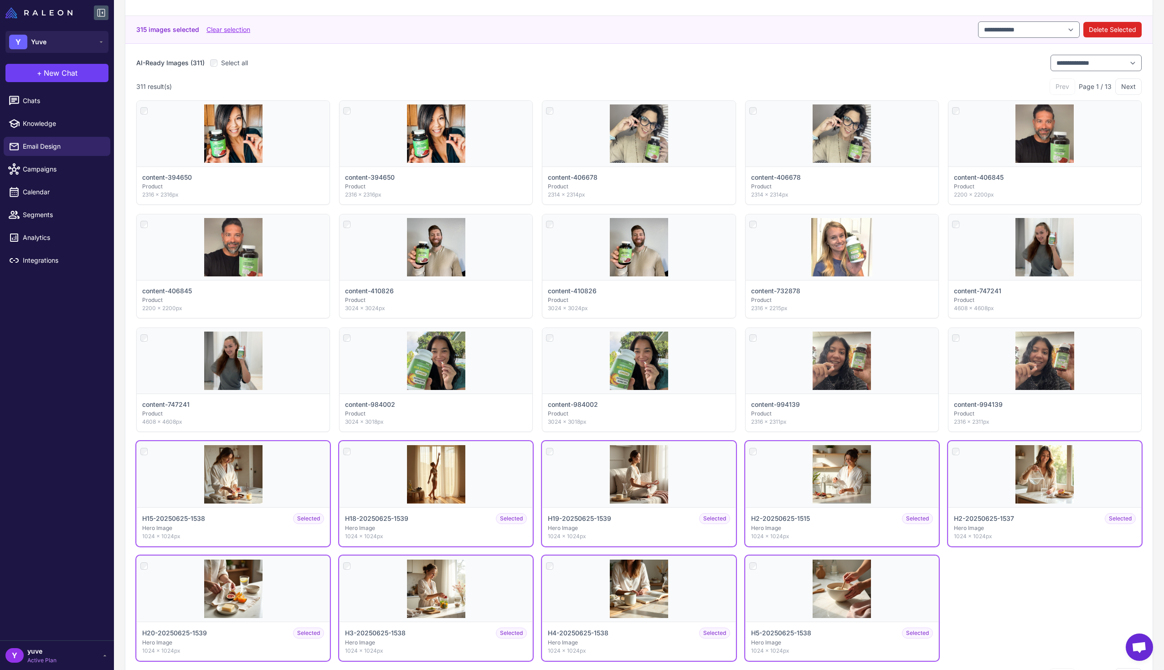
scroll to position [25, 0]
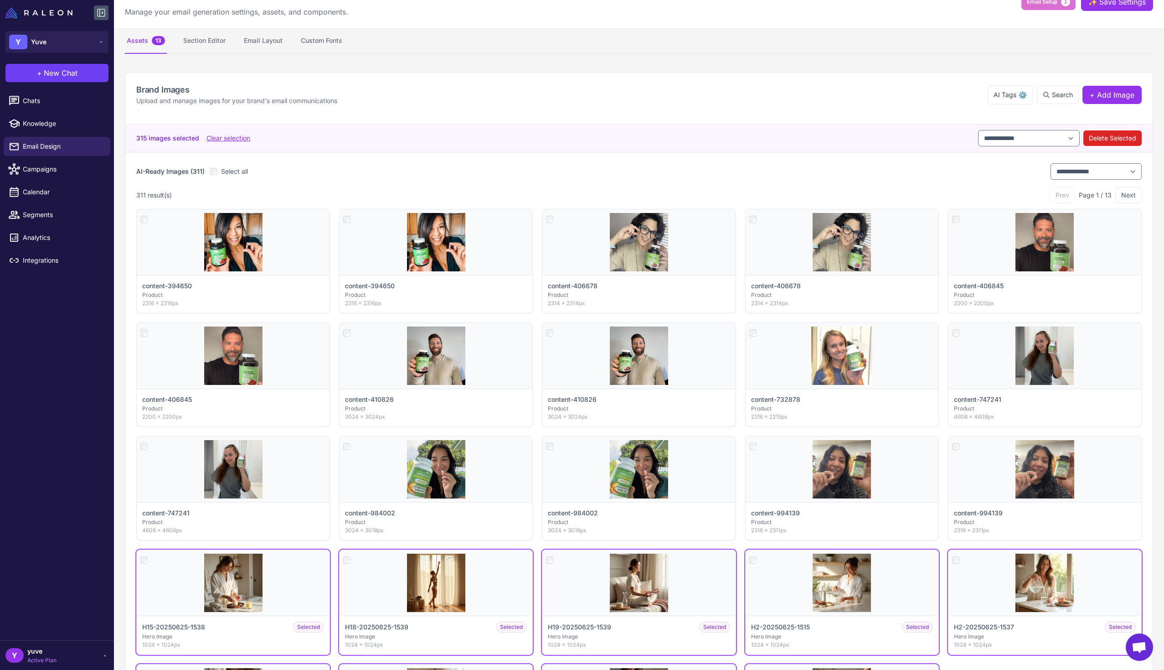
click at [1128, 202] on button "Next" at bounding box center [1129, 195] width 26 height 16
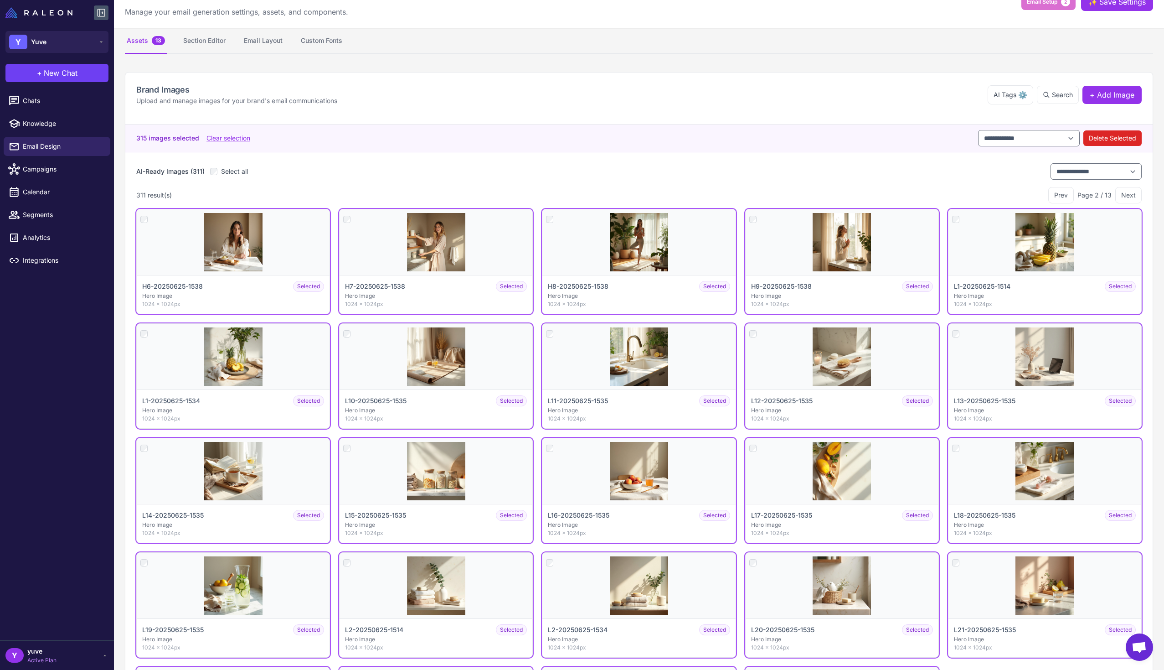
click at [1127, 196] on button "Next" at bounding box center [1129, 195] width 26 height 16
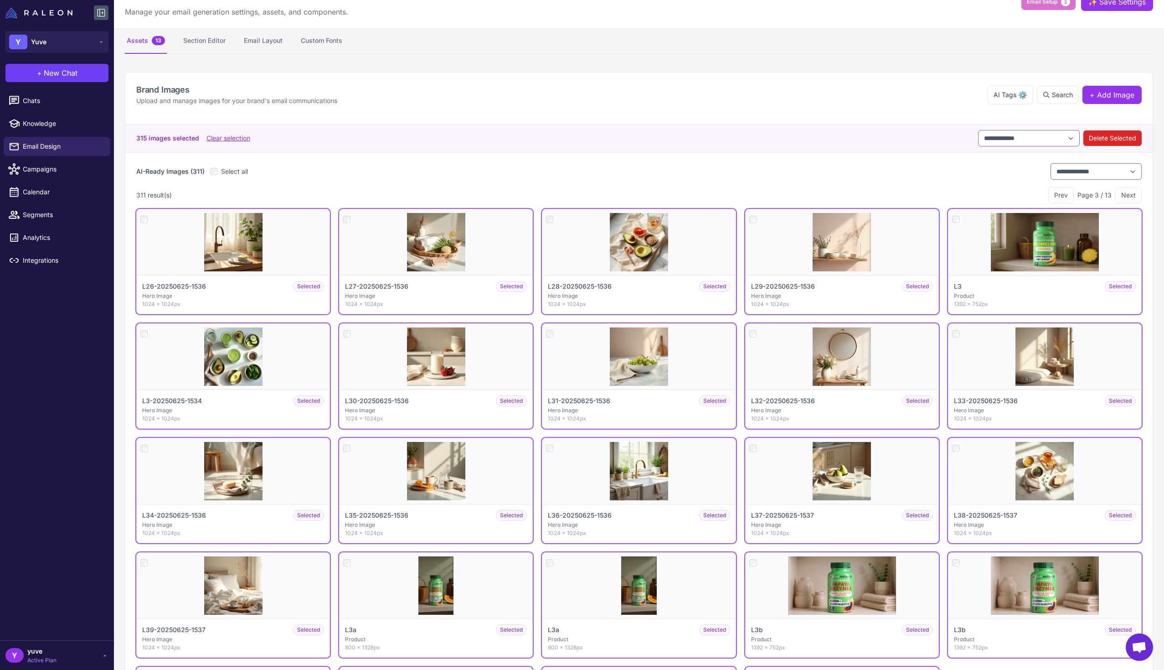
click at [1127, 196] on button "Next" at bounding box center [1129, 195] width 26 height 16
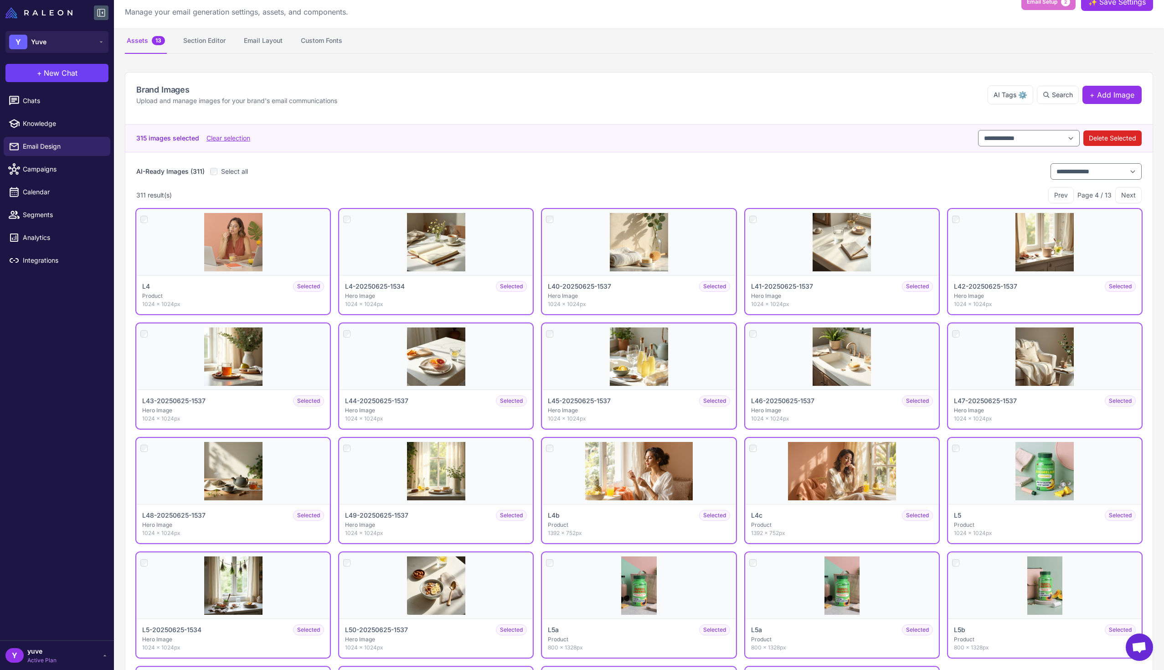
click at [1127, 196] on button "Next" at bounding box center [1129, 195] width 26 height 16
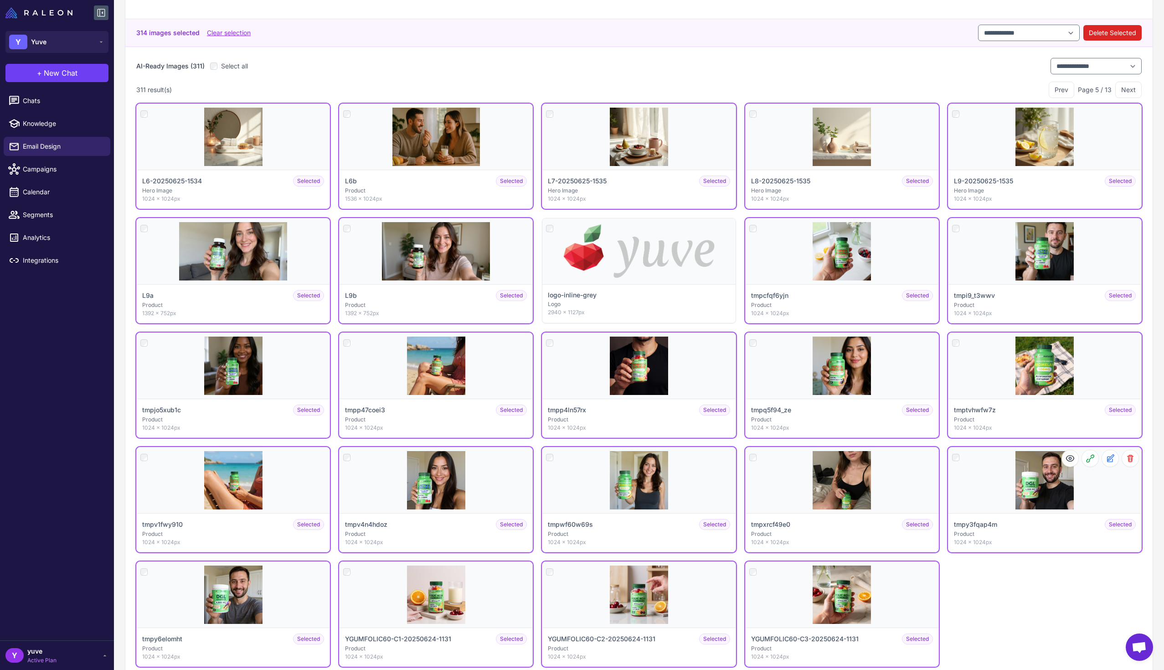
scroll to position [191, 0]
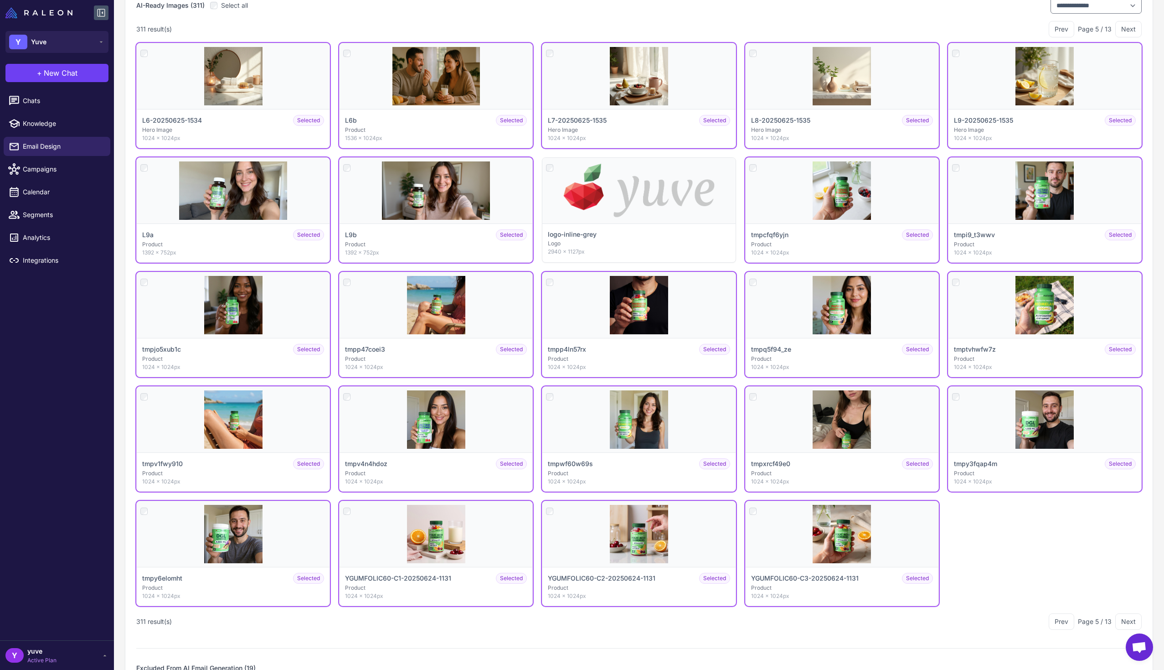
click at [1124, 620] on button "Next" at bounding box center [1129, 621] width 26 height 16
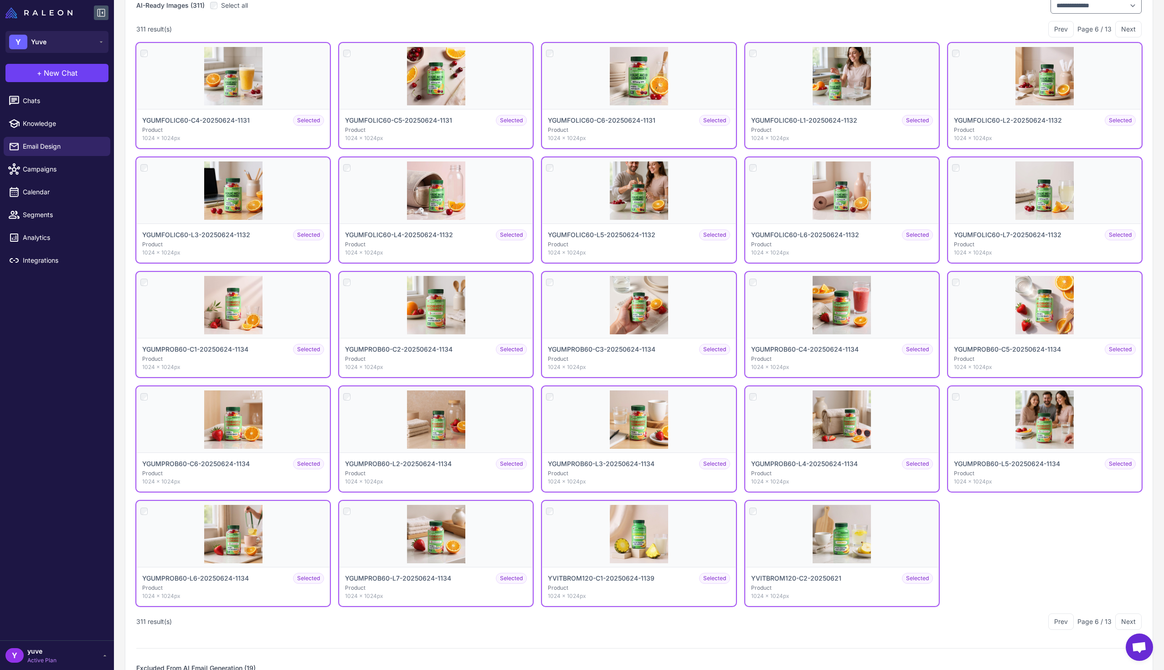
click at [1124, 620] on button "Next" at bounding box center [1129, 621] width 26 height 16
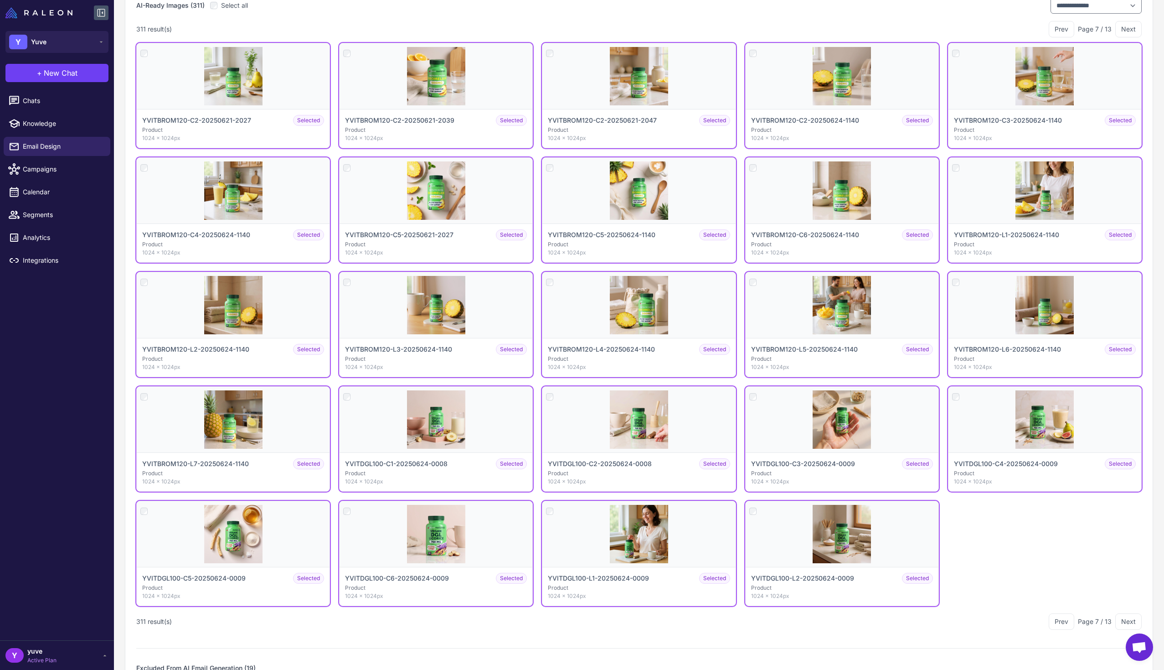
click at [1124, 620] on button "Next" at bounding box center [1129, 621] width 26 height 16
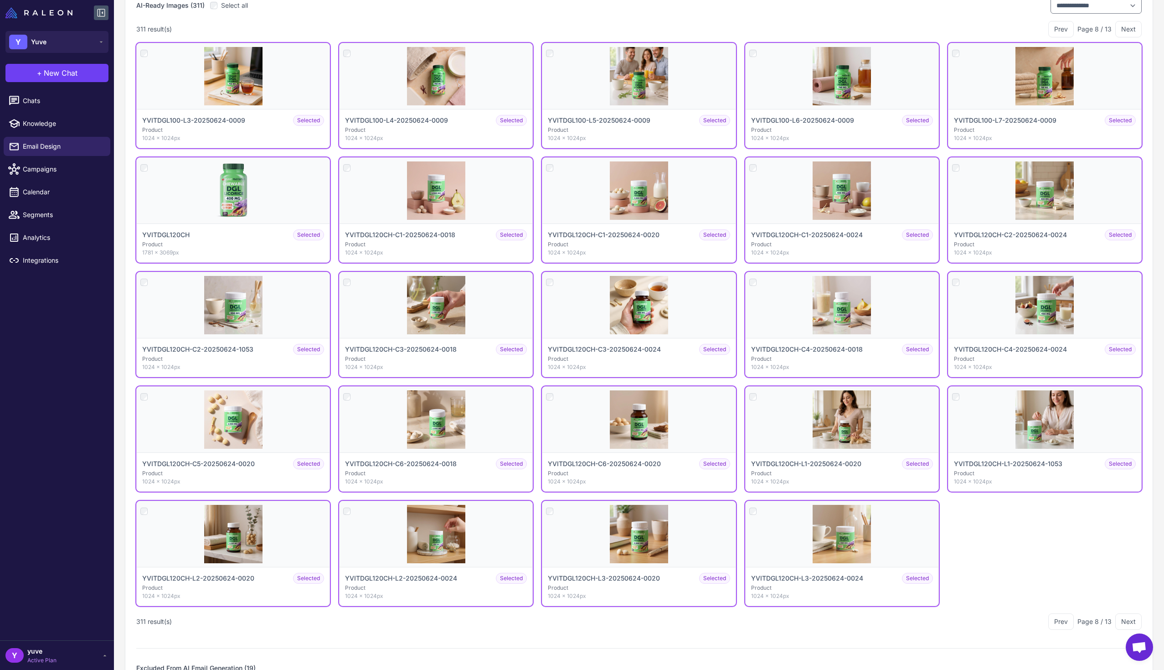
click at [1124, 620] on button "Next" at bounding box center [1129, 621] width 26 height 16
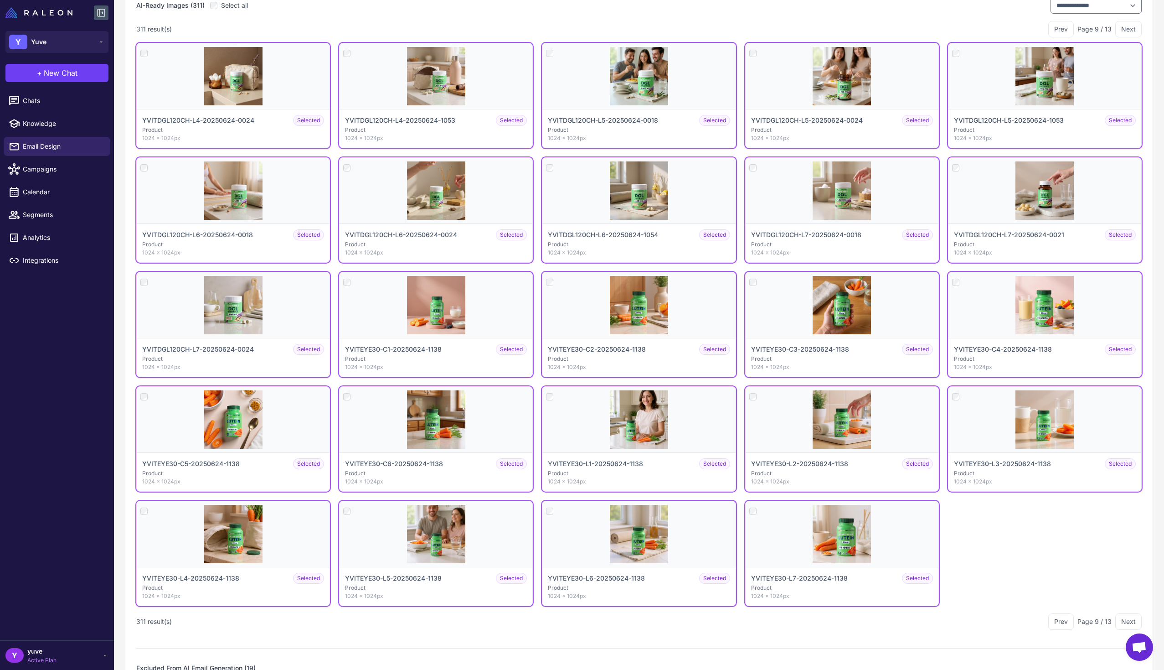
click at [1124, 620] on button "Next" at bounding box center [1129, 621] width 26 height 16
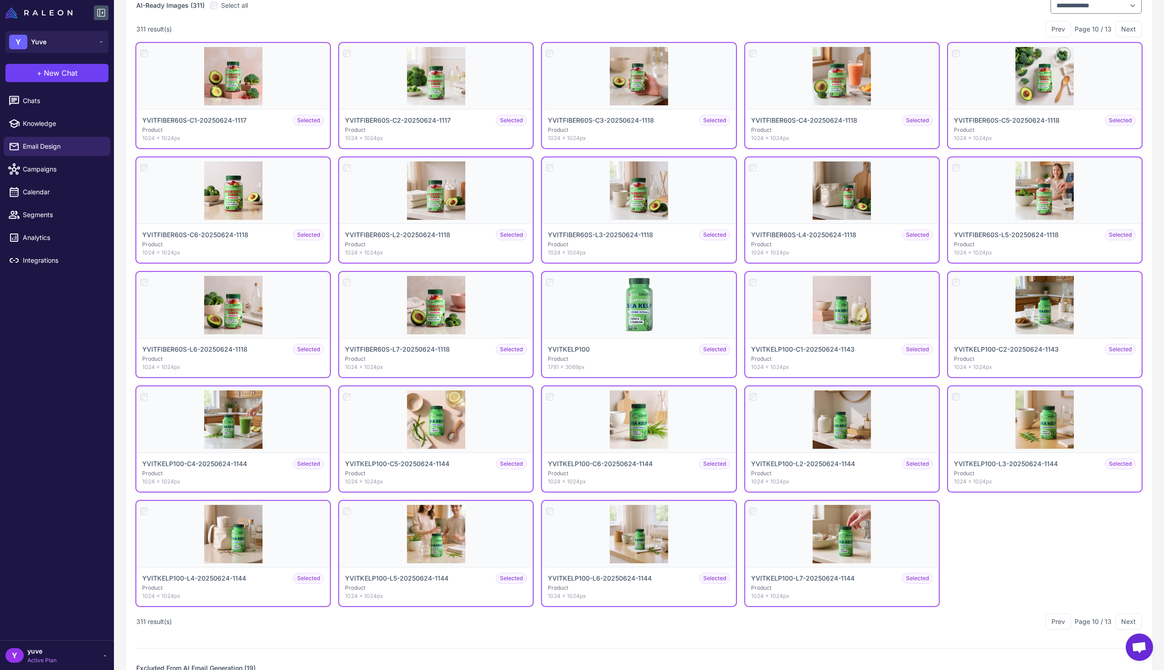
click at [1124, 620] on button "Next" at bounding box center [1129, 621] width 26 height 16
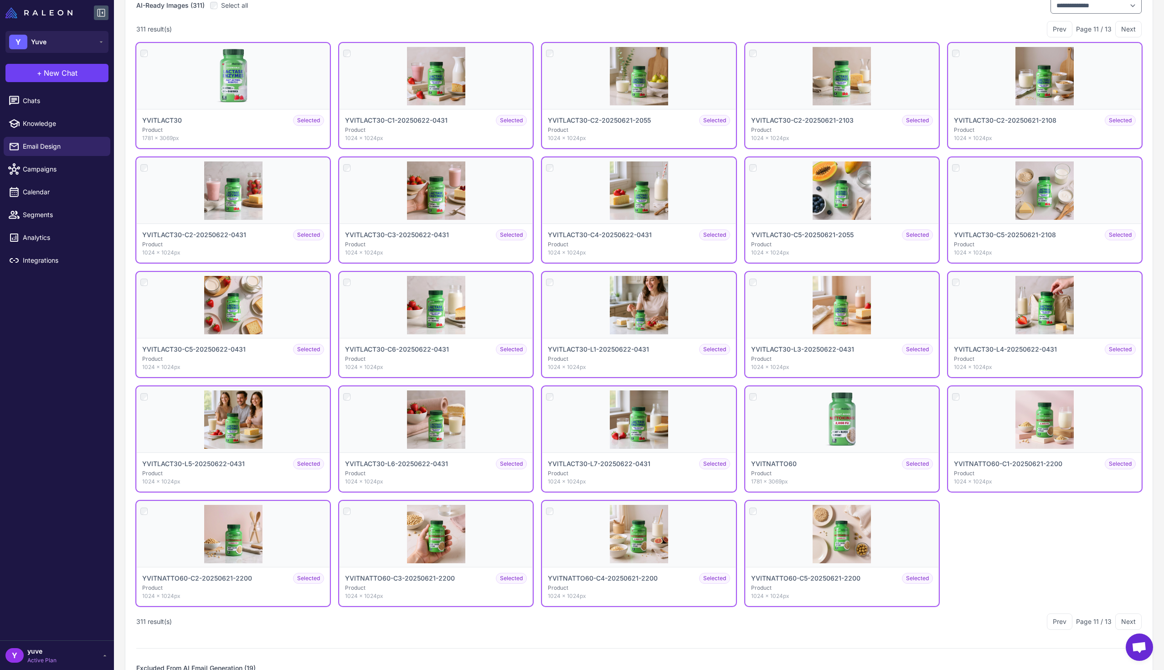
click at [1124, 620] on button "Next" at bounding box center [1129, 621] width 26 height 16
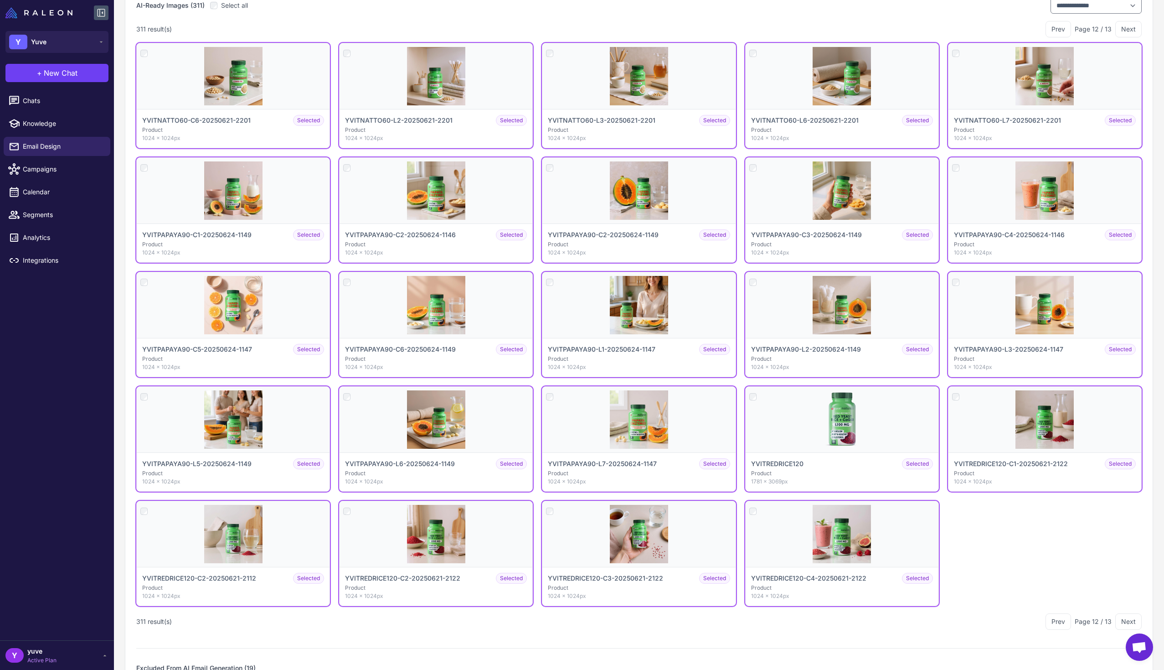
click at [1124, 620] on button "Next" at bounding box center [1129, 621] width 26 height 16
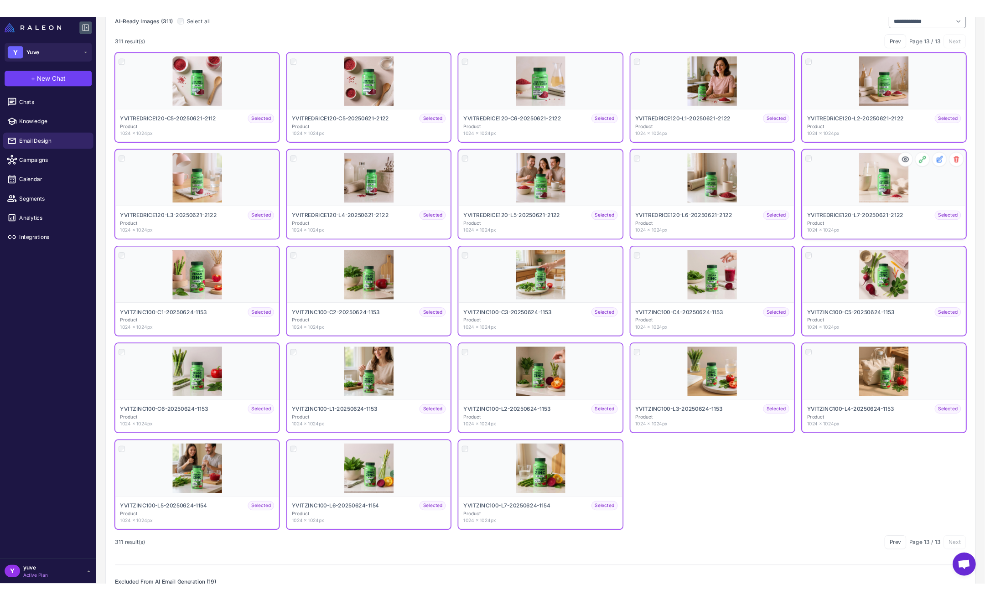
scroll to position [0, 0]
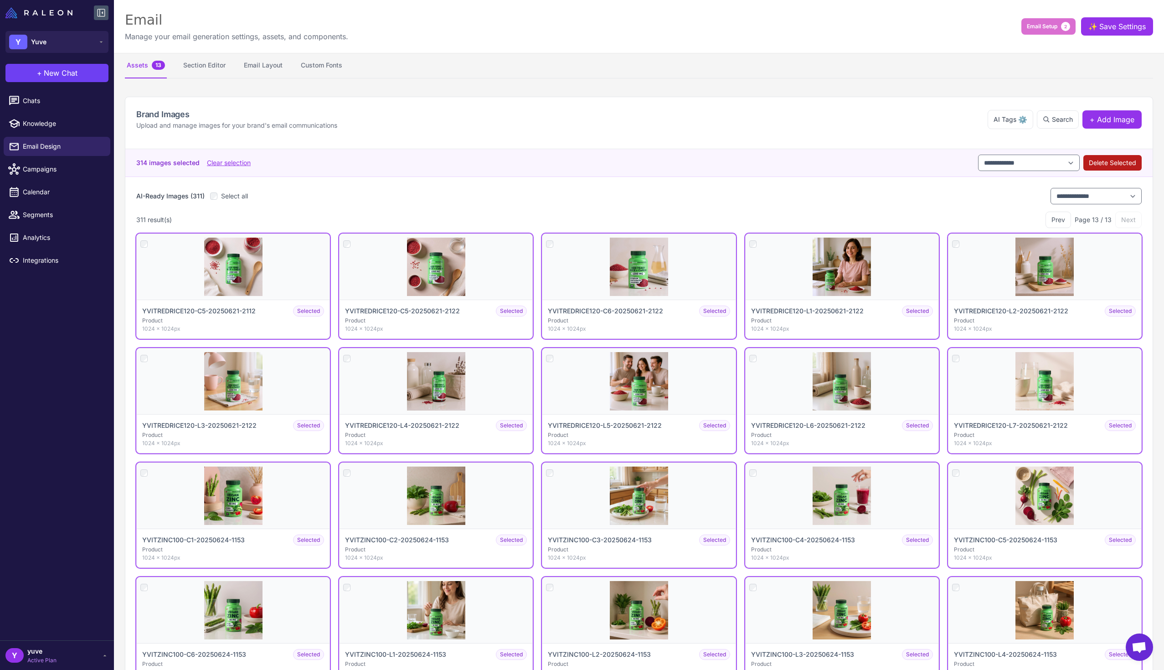
click at [1117, 160] on button "Delete Selected" at bounding box center [1113, 163] width 58 height 16
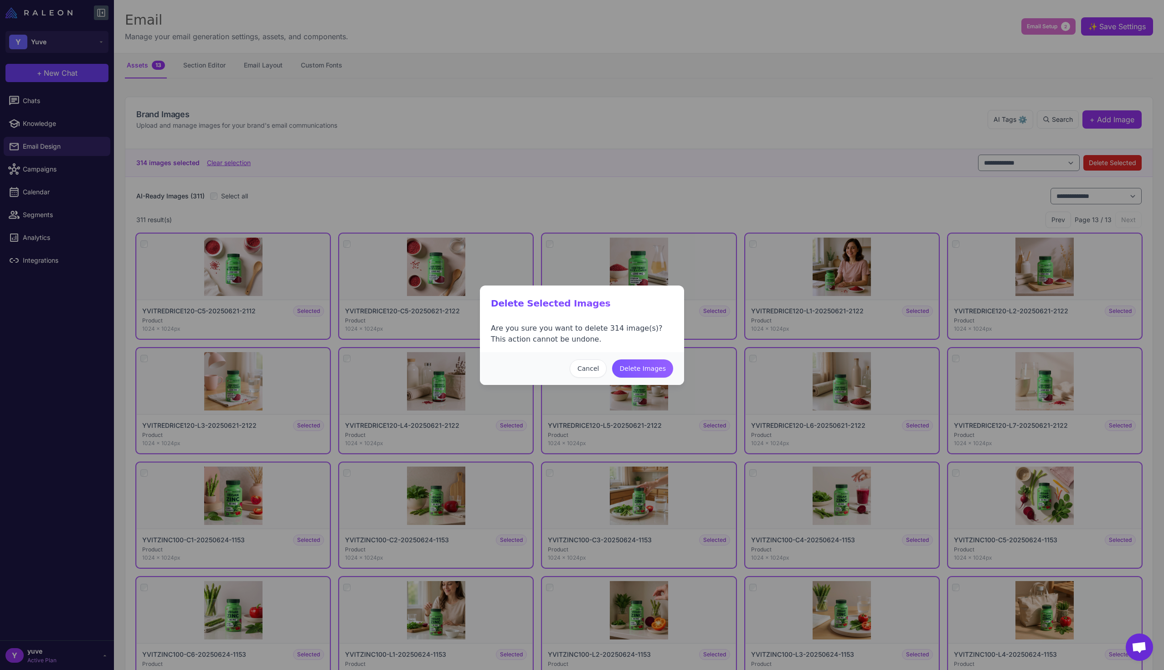
click at [656, 365] on button "Delete Images" at bounding box center [642, 368] width 61 height 18
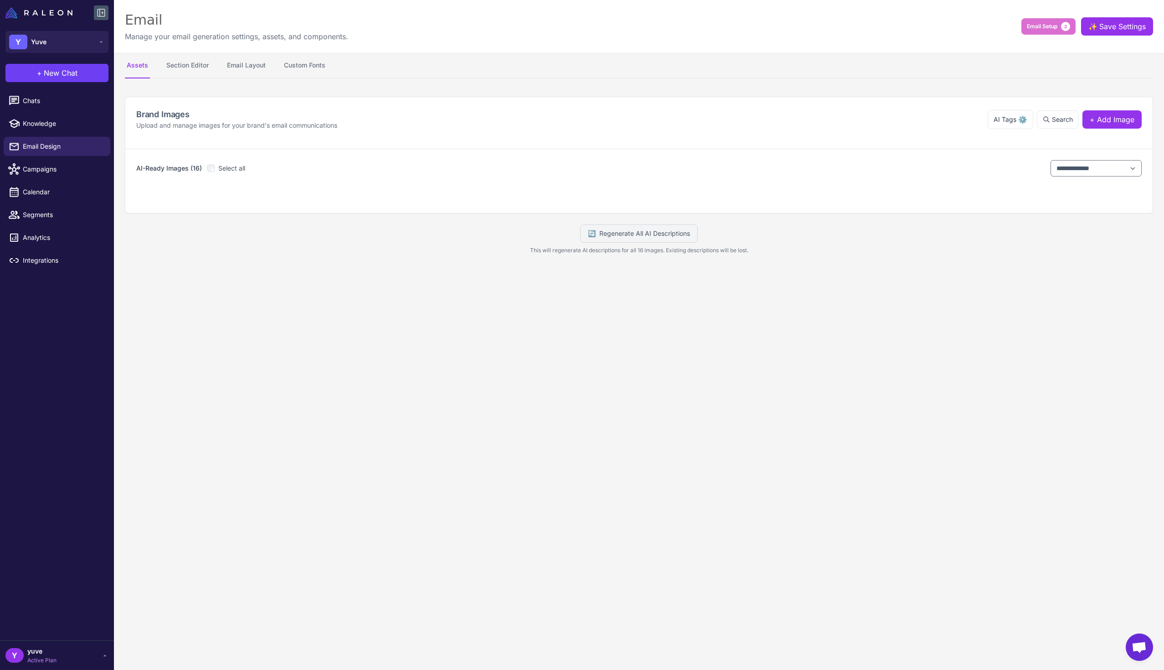
click at [144, 69] on button "Assets" at bounding box center [137, 66] width 25 height 26
click at [178, 66] on button "Section Editor" at bounding box center [188, 66] width 46 height 26
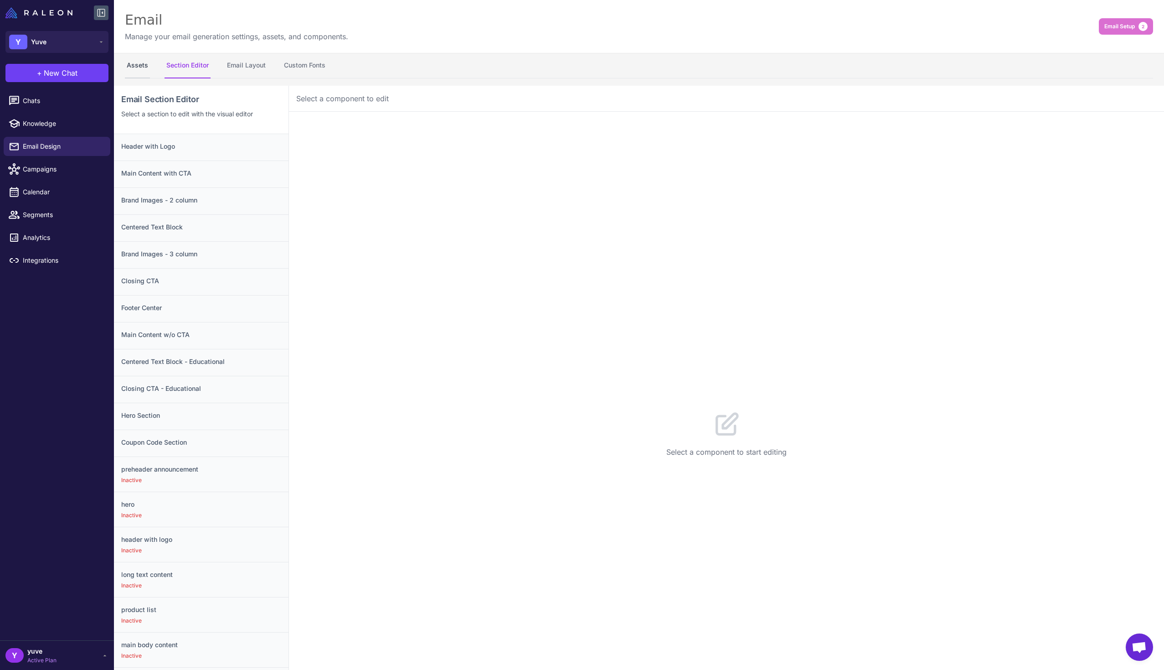
click at [143, 67] on button "Assets" at bounding box center [137, 66] width 25 height 26
